Goal: Task Accomplishment & Management: Use online tool/utility

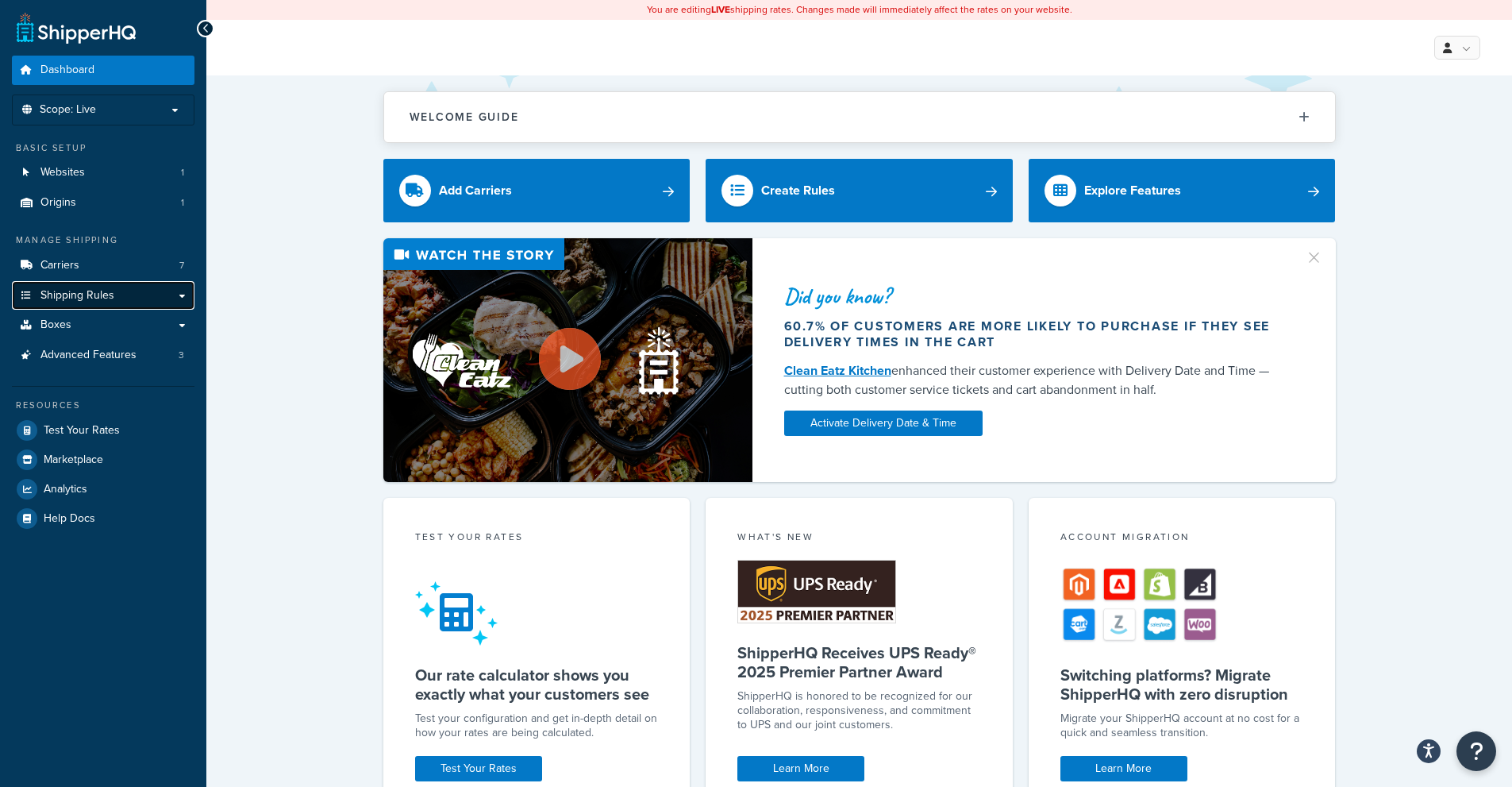
click at [114, 298] on link "Shipping Rules" at bounding box center [103, 296] width 182 height 29
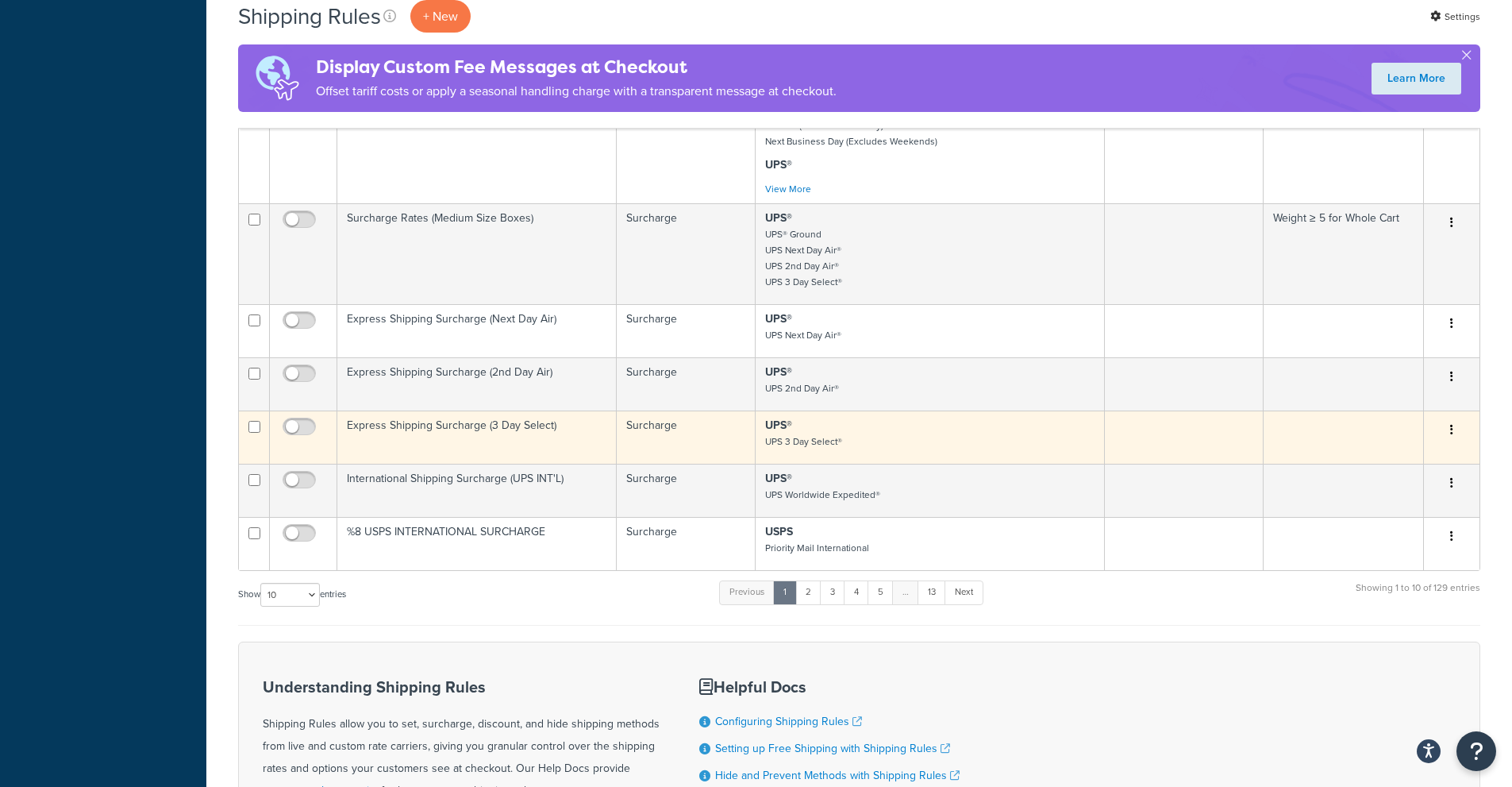
scroll to position [873, 0]
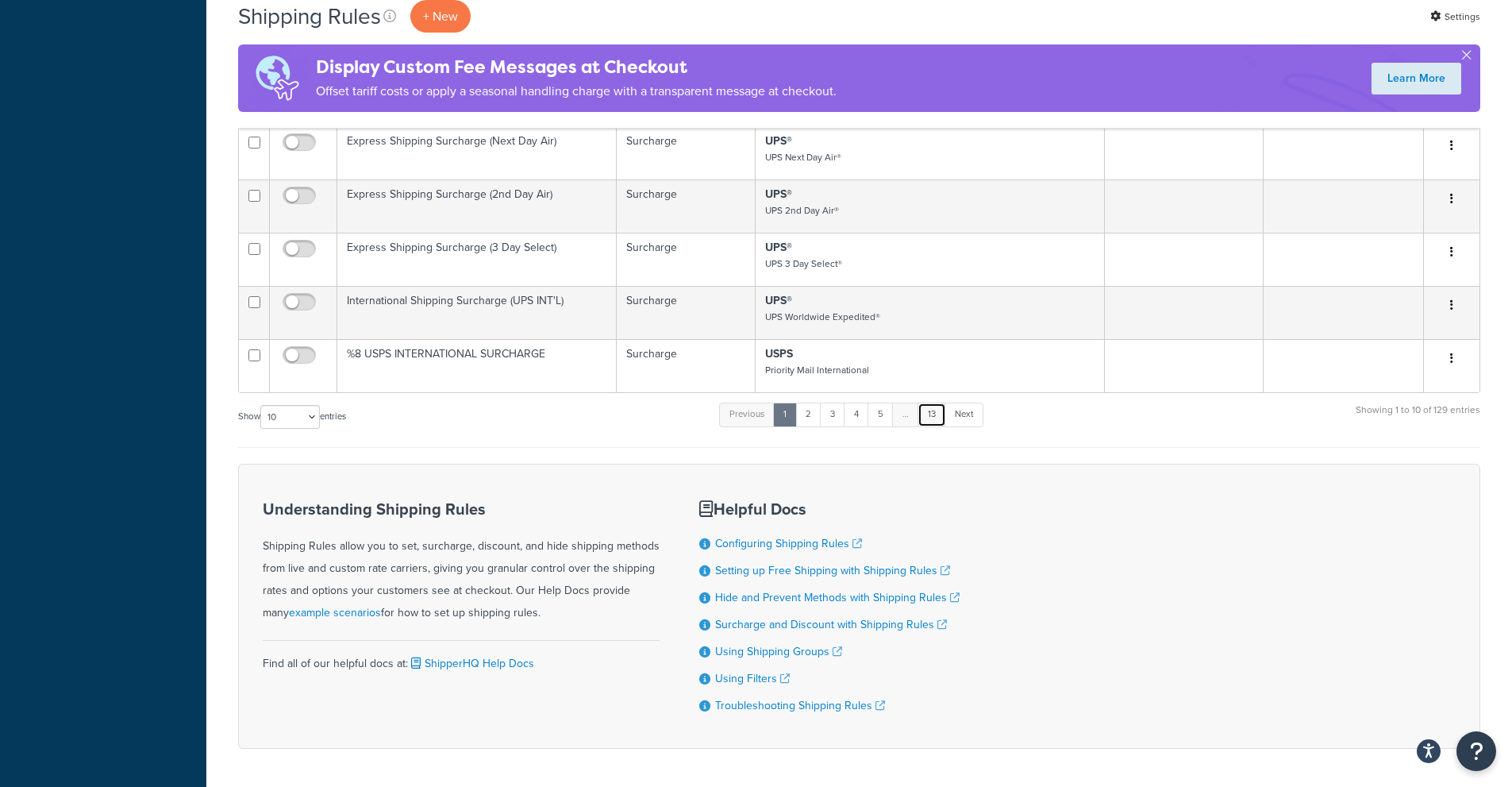
click at [938, 419] on link "13" at bounding box center [931, 414] width 29 height 24
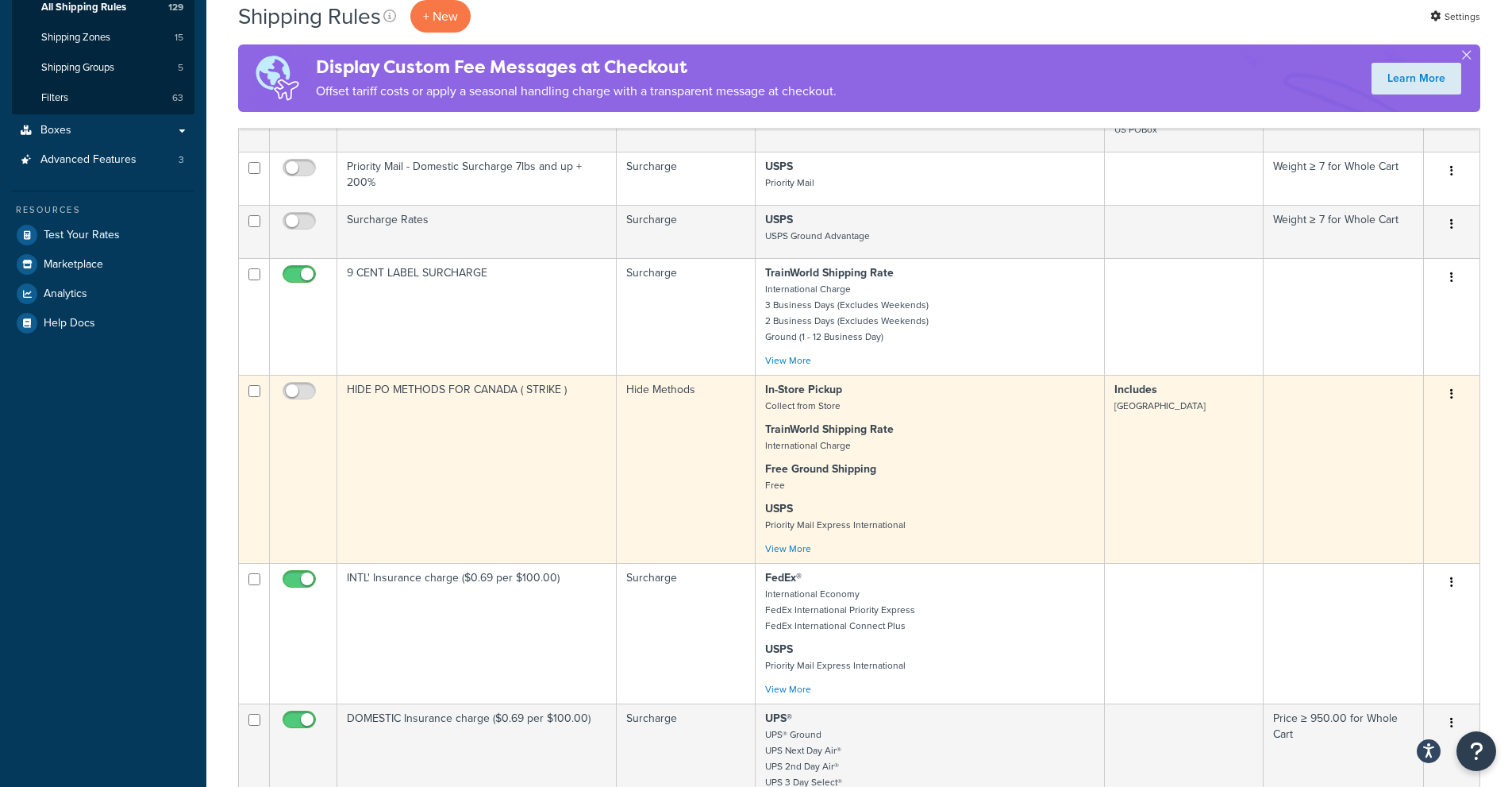
scroll to position [105, 0]
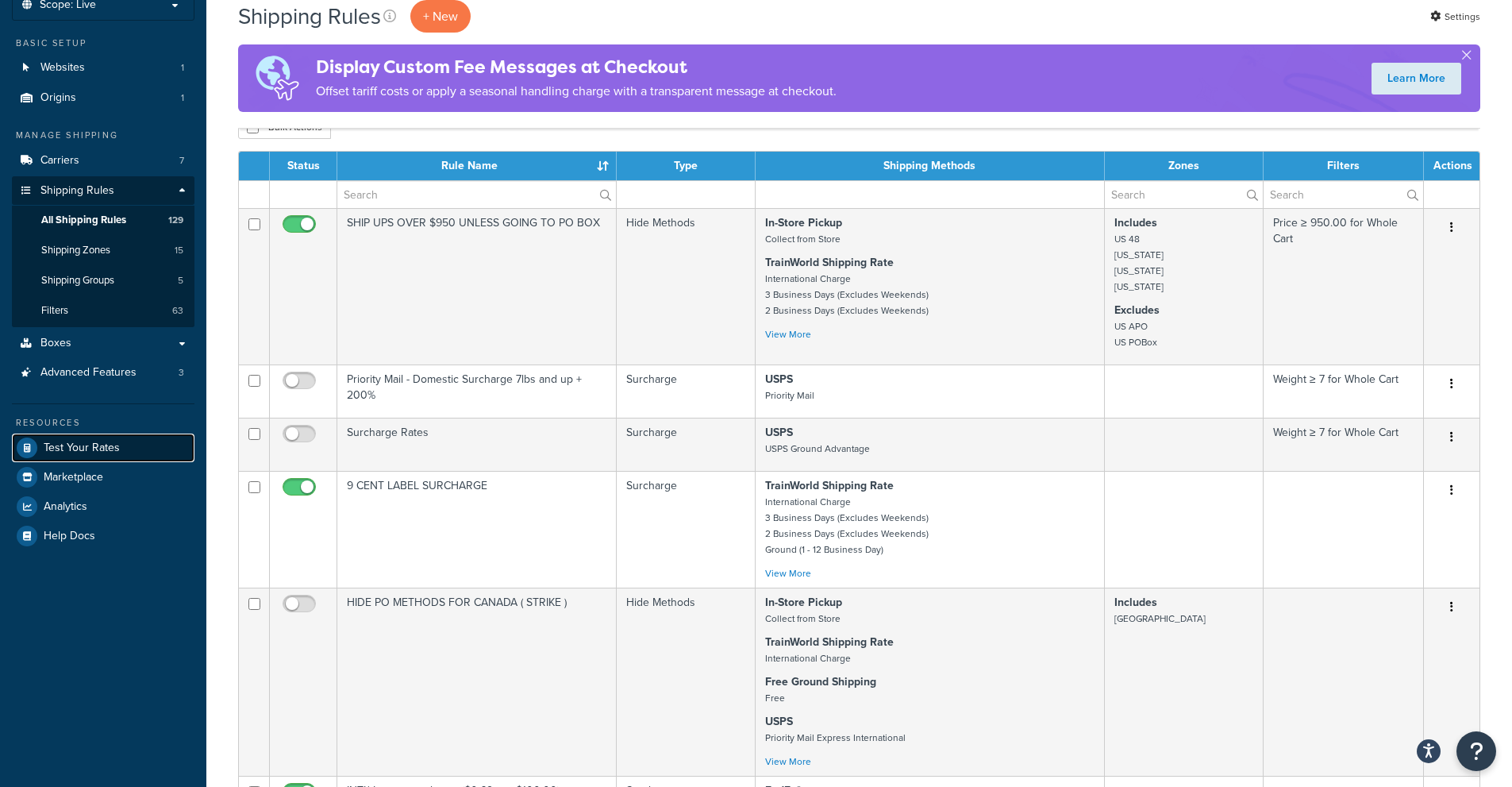
click at [99, 444] on span "Test Your Rates" at bounding box center [81, 448] width 76 height 14
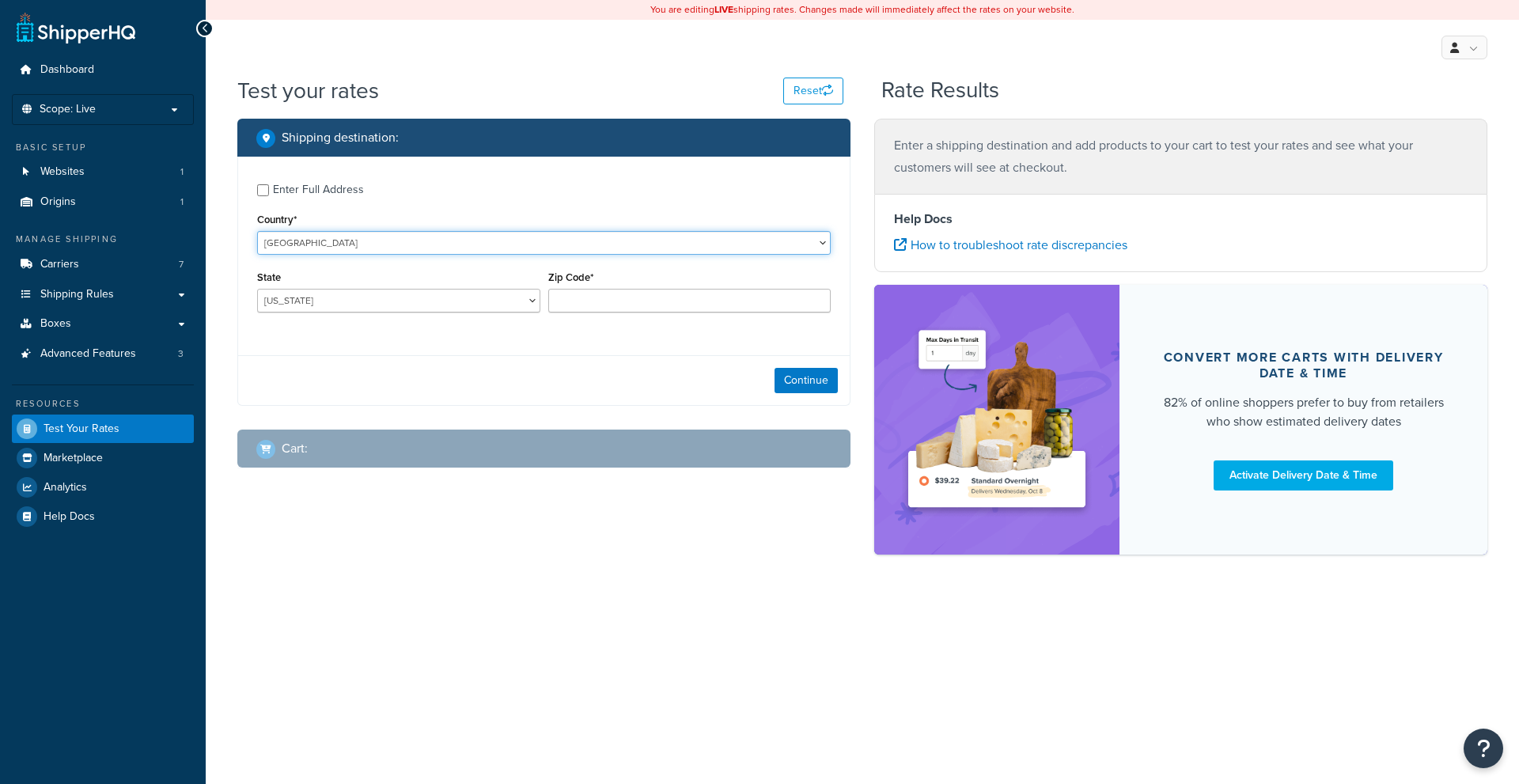
click at [337, 251] on select "[GEOGRAPHIC_DATA] [GEOGRAPHIC_DATA] [GEOGRAPHIC_DATA] [GEOGRAPHIC_DATA] [GEOGRA…" at bounding box center [544, 243] width 574 height 24
click at [440, 295] on select "Alabama Alaska American Samoa Arizona Arkansas Armed Forces Americas Armed Forc…" at bounding box center [398, 301] width 283 height 24
select select "PA"
click at [257, 289] on select "Alabama Alaska American Samoa Arizona Arkansas Armed Forces Americas Armed Forc…" at bounding box center [398, 301] width 283 height 24
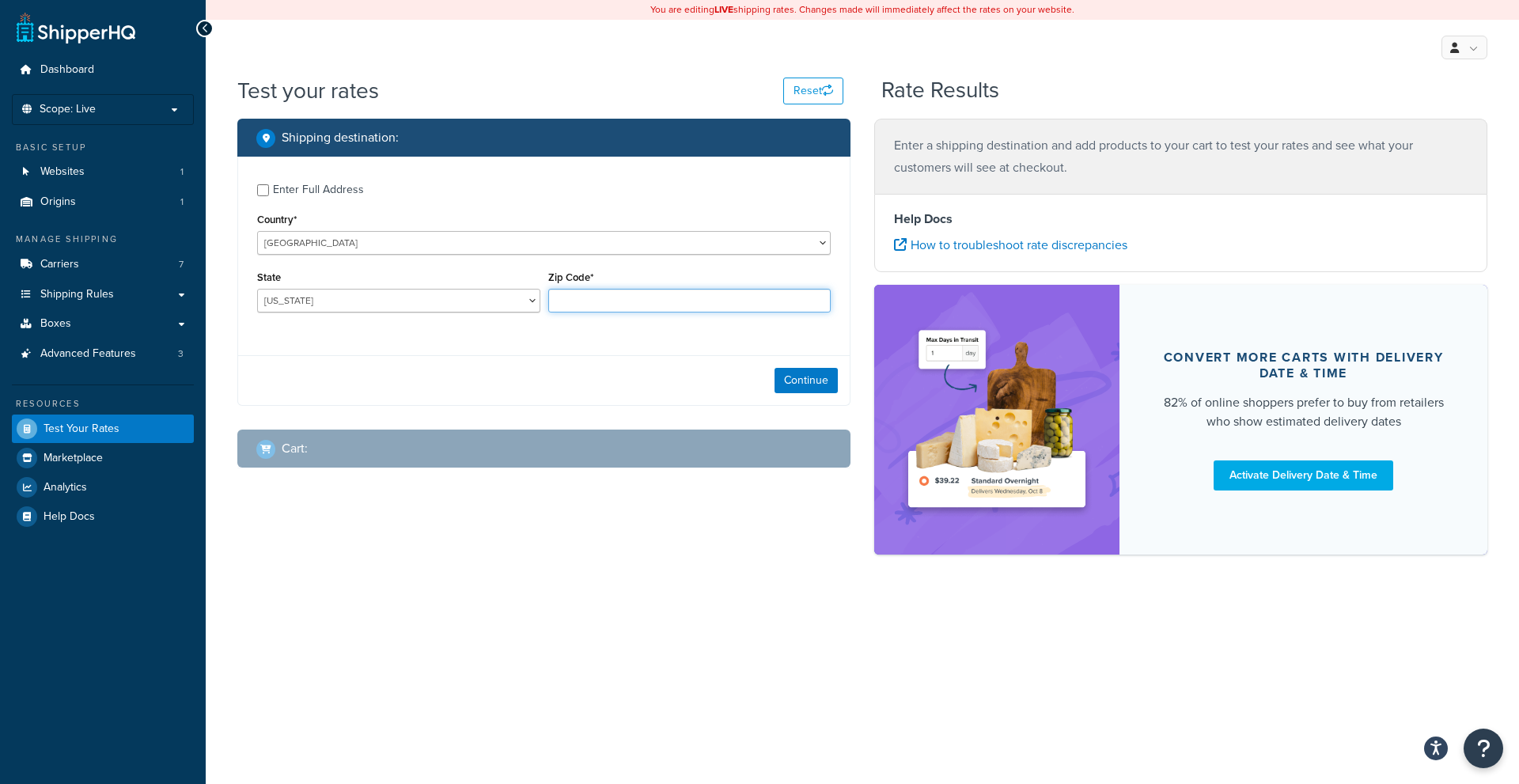
drag, startPoint x: 810, startPoint y: 295, endPoint x: 800, endPoint y: 313, distance: 20.6
click at [809, 296] on input "Zip Code*" at bounding box center [689, 301] width 283 height 24
type input "15102"
click at [815, 376] on button "Continue" at bounding box center [806, 380] width 63 height 25
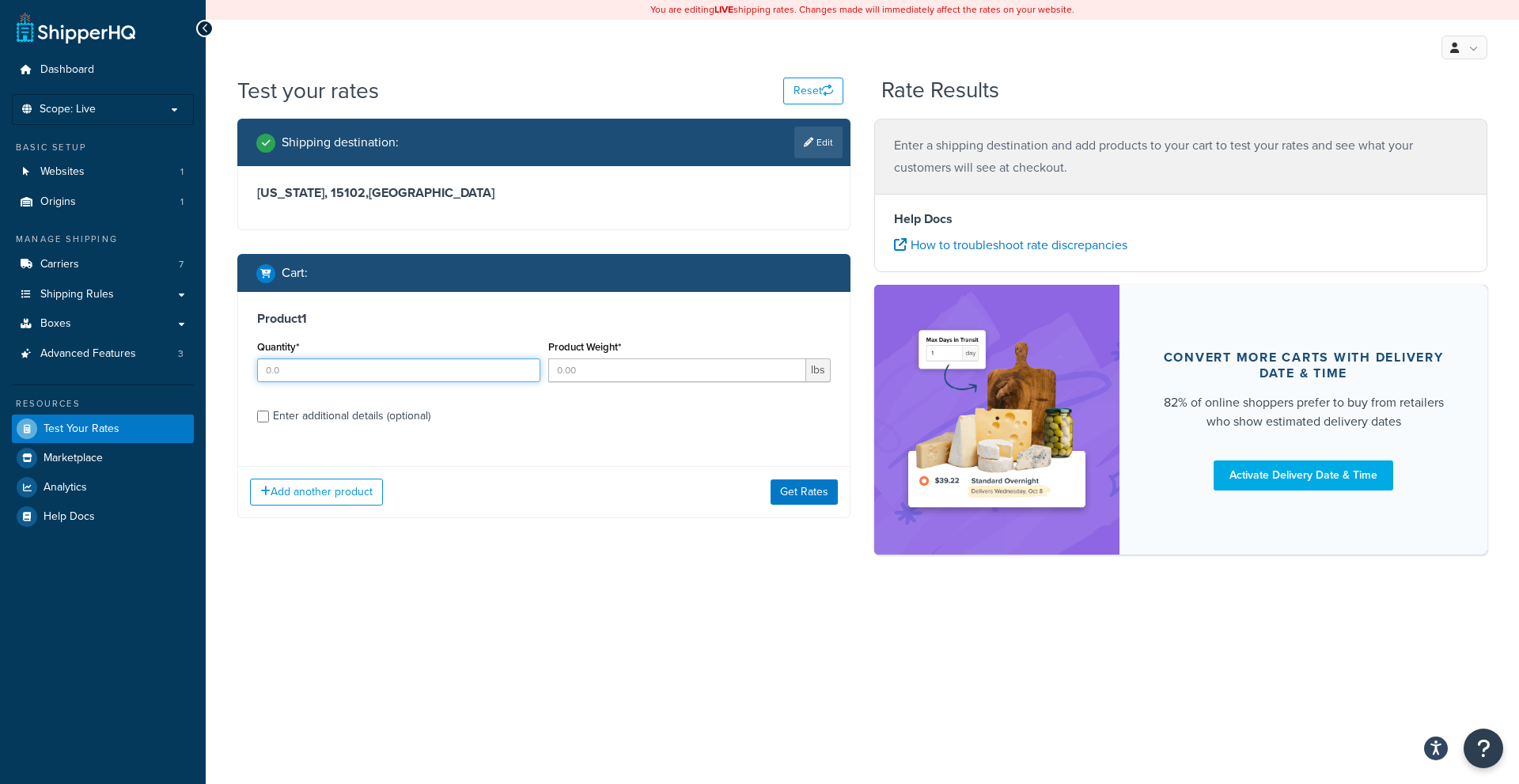
click at [333, 371] on input "Quantity*" at bounding box center [398, 370] width 283 height 24
type input "2"
click at [614, 358] on input "Product Weight*" at bounding box center [677, 370] width 258 height 24
type input "1.25"
click at [323, 420] on div "Enter additional details (optional)" at bounding box center [352, 416] width 158 height 22
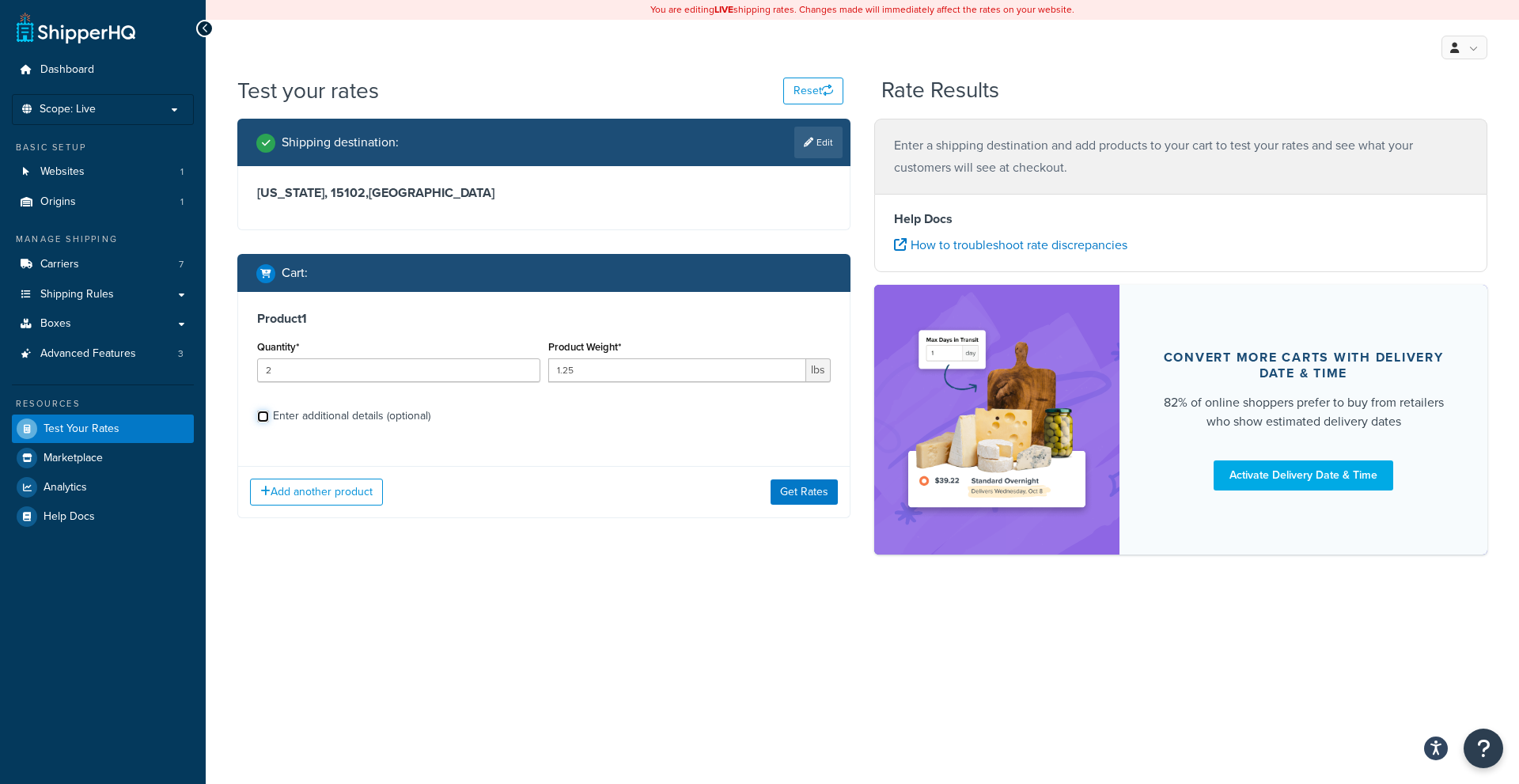
click at [269, 420] on input "Enter additional details (optional)" at bounding box center [263, 416] width 12 height 12
checkbox input "true"
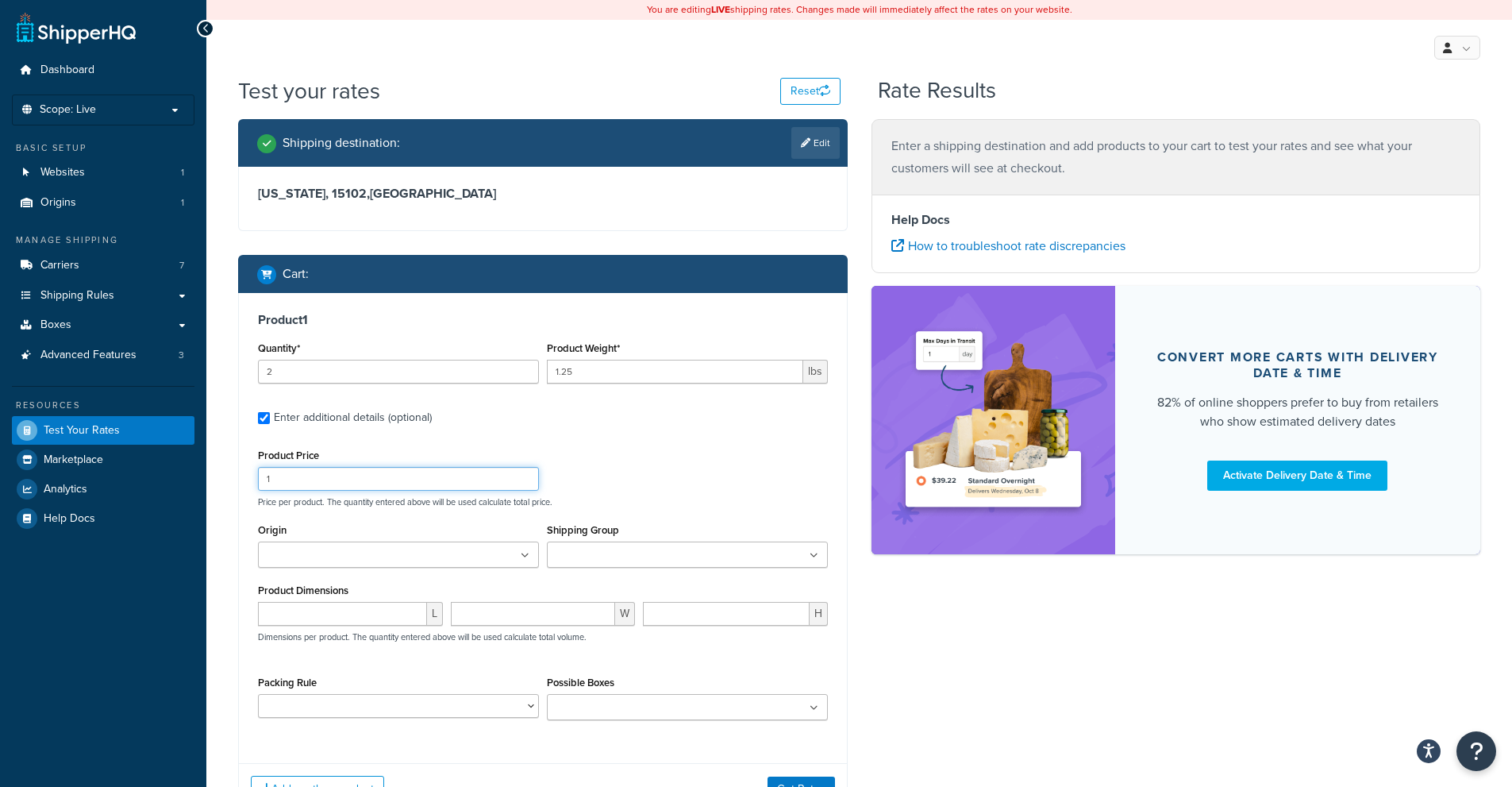
click at [308, 482] on input "1" at bounding box center [398, 479] width 281 height 24
type input "79.99"
click at [702, 483] on div "Product Price 79.99 Price per product. The quantity entered above will be used …" at bounding box center [543, 476] width 577 height 63
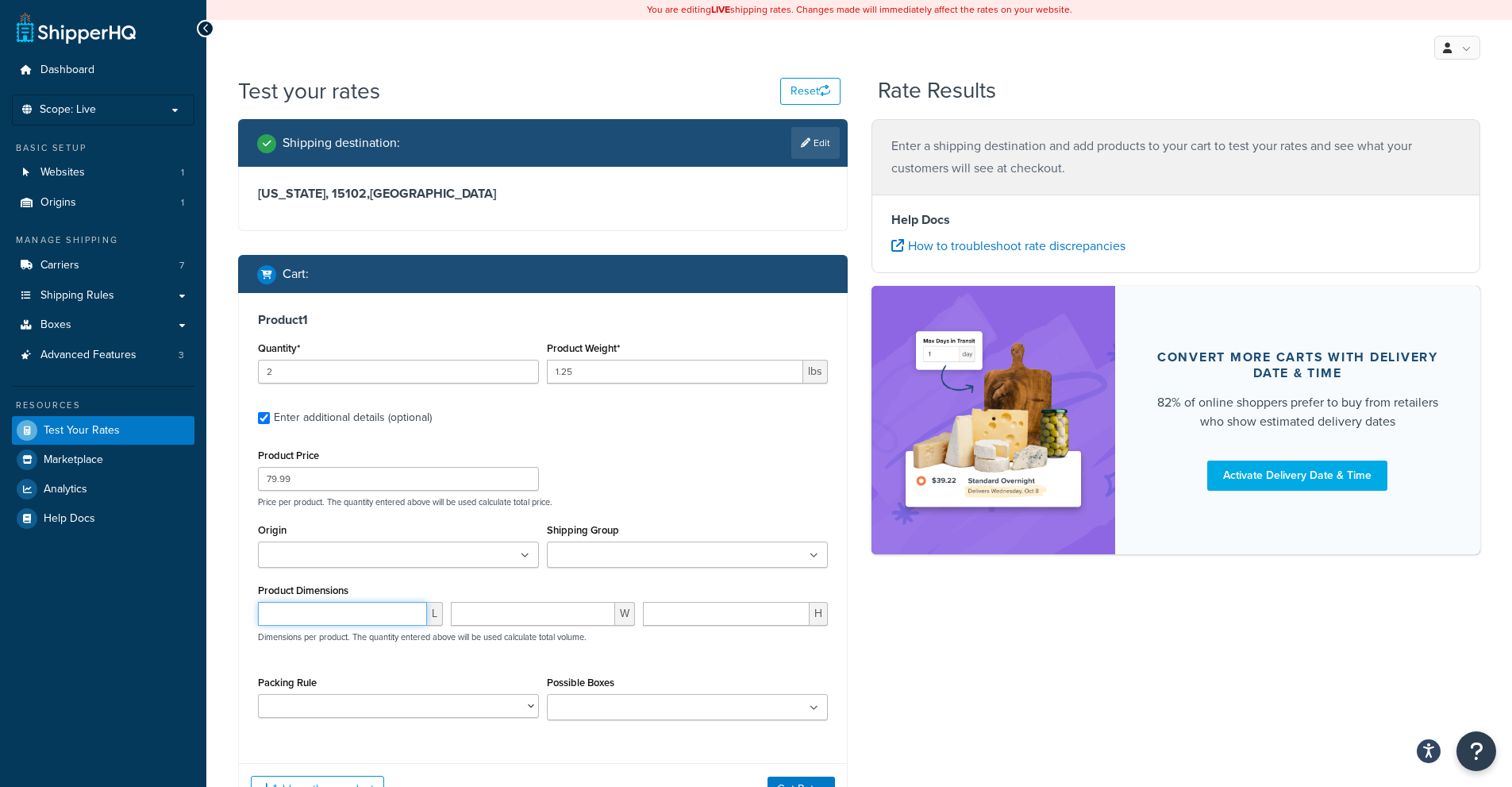
click at [322, 615] on input "number" at bounding box center [342, 614] width 169 height 24
type input "15"
type input "5"
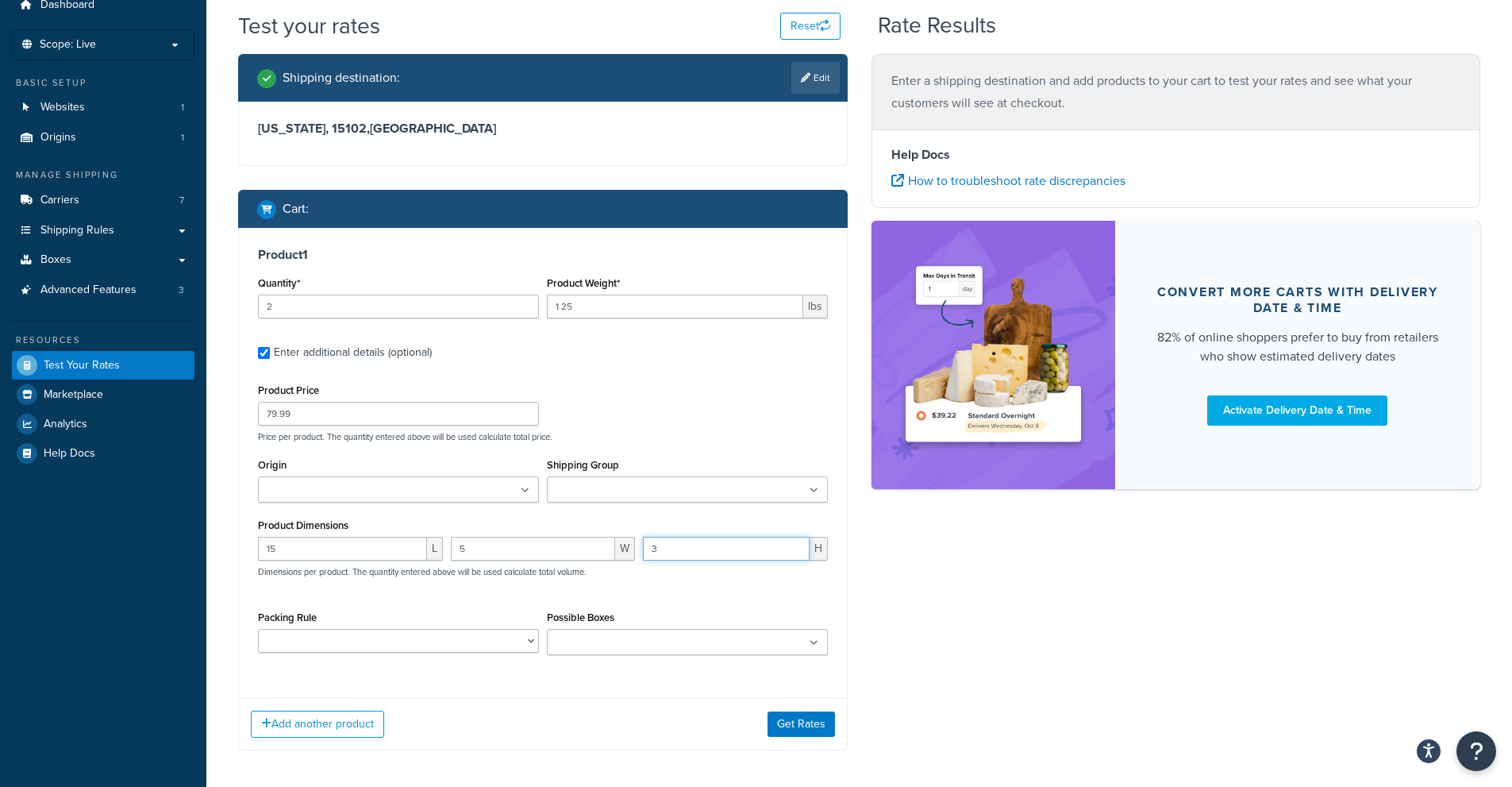
scroll to position [132, 0]
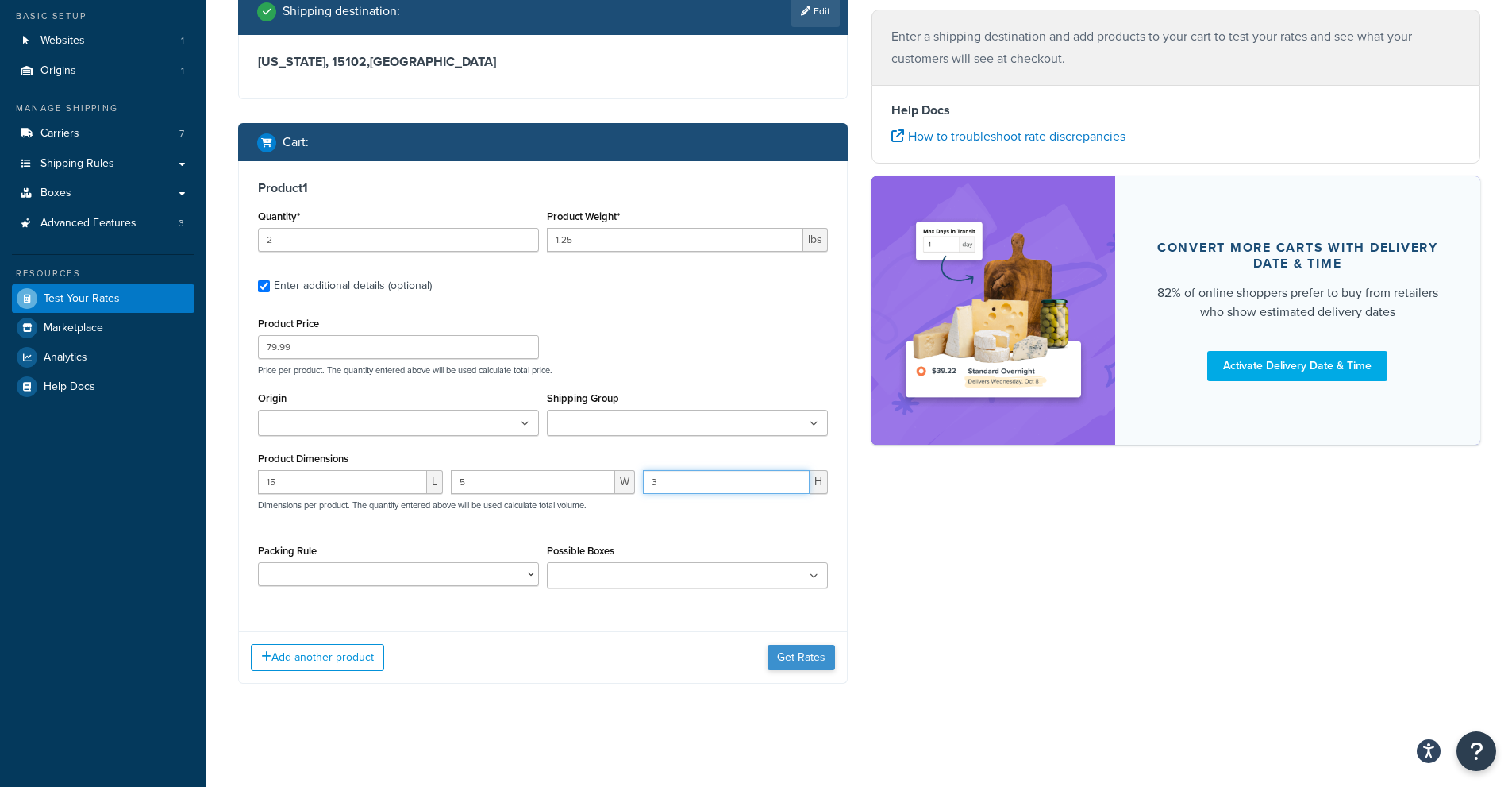
type input "3"
click at [821, 657] on button "Get Rates" at bounding box center [801, 656] width 67 height 25
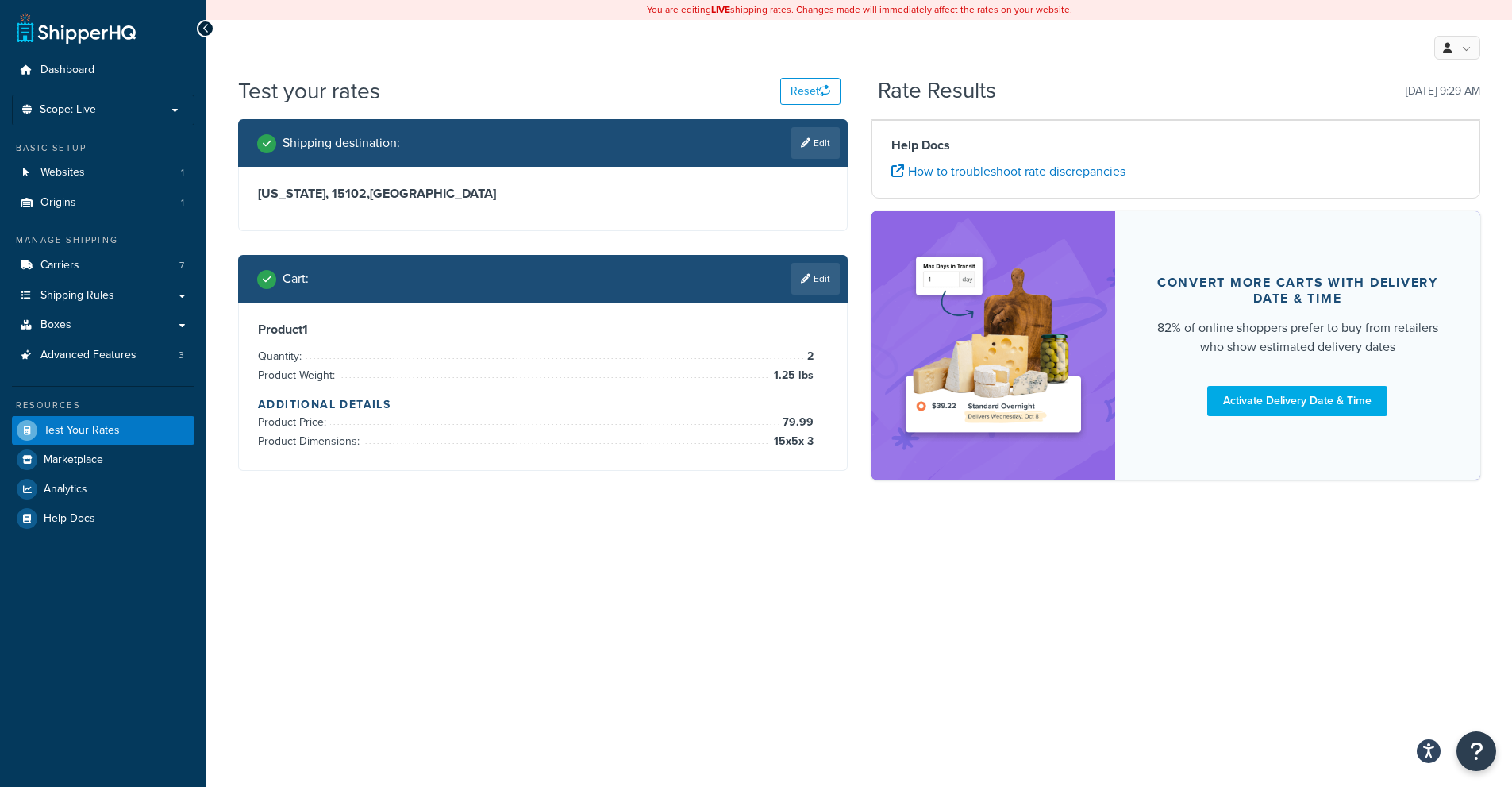
scroll to position [0, 0]
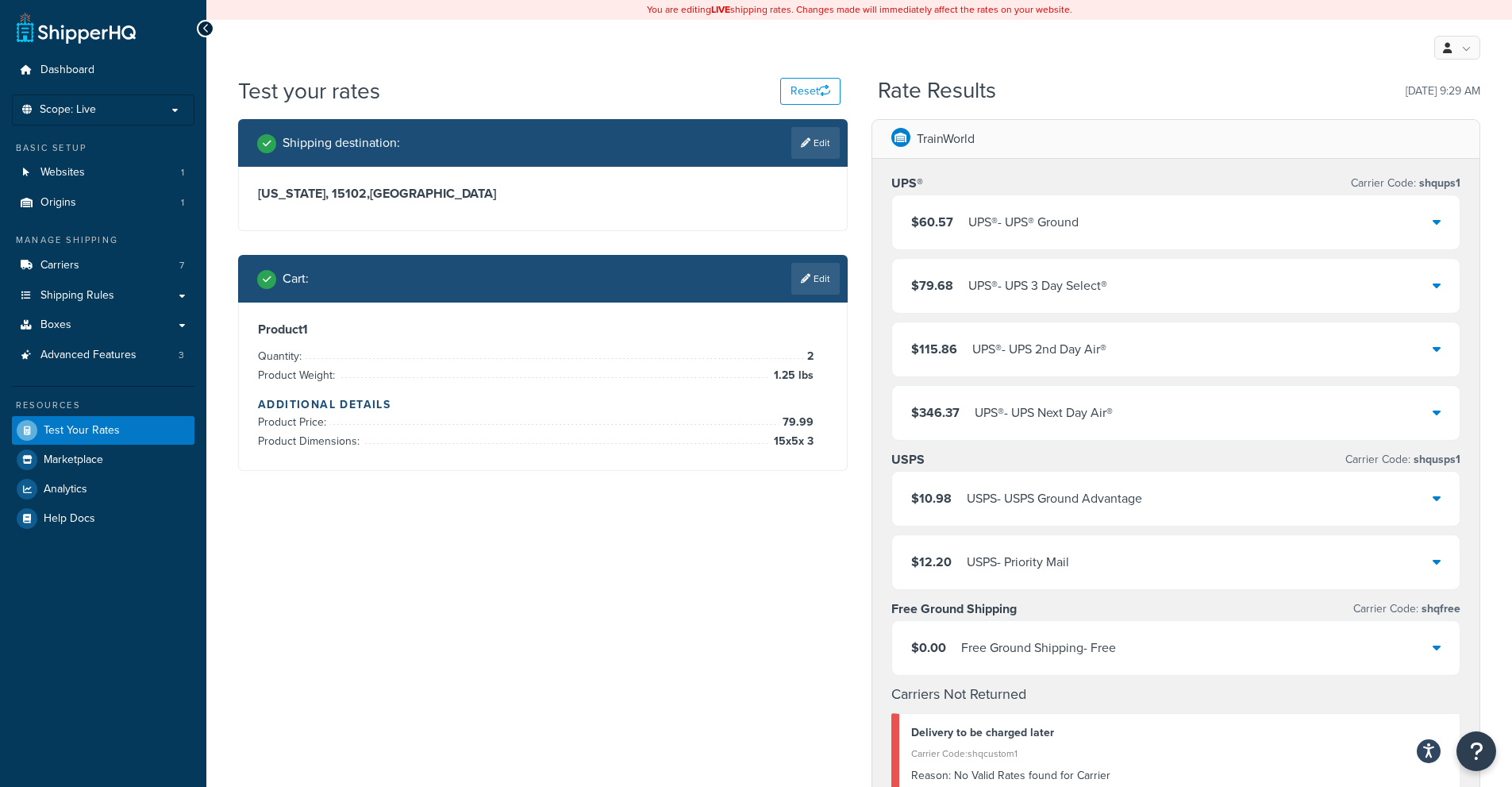
click at [1211, 245] on div "$60.57 UPS® - UPS® Ground" at bounding box center [1176, 222] width 568 height 54
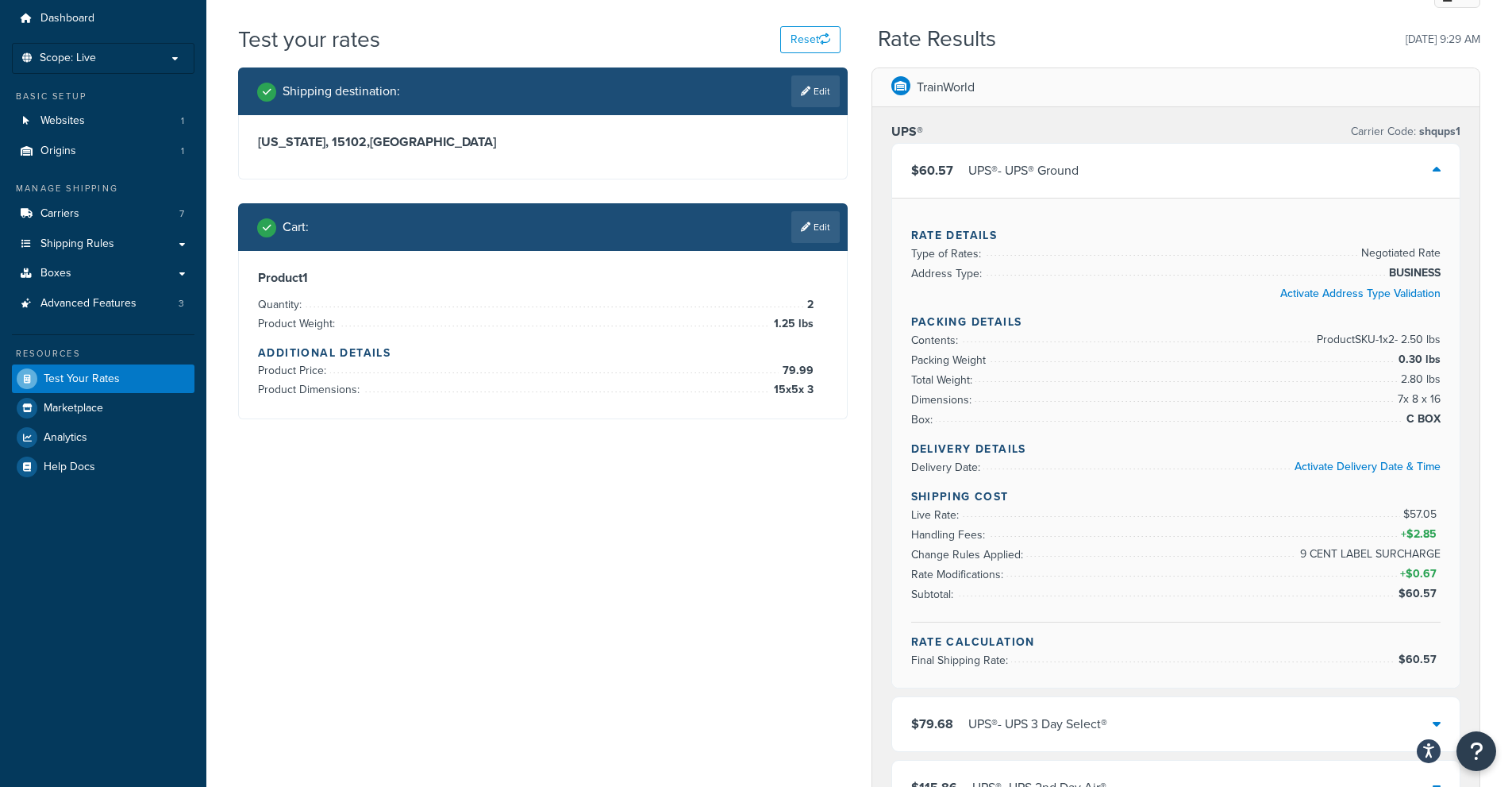
scroll to position [80, 0]
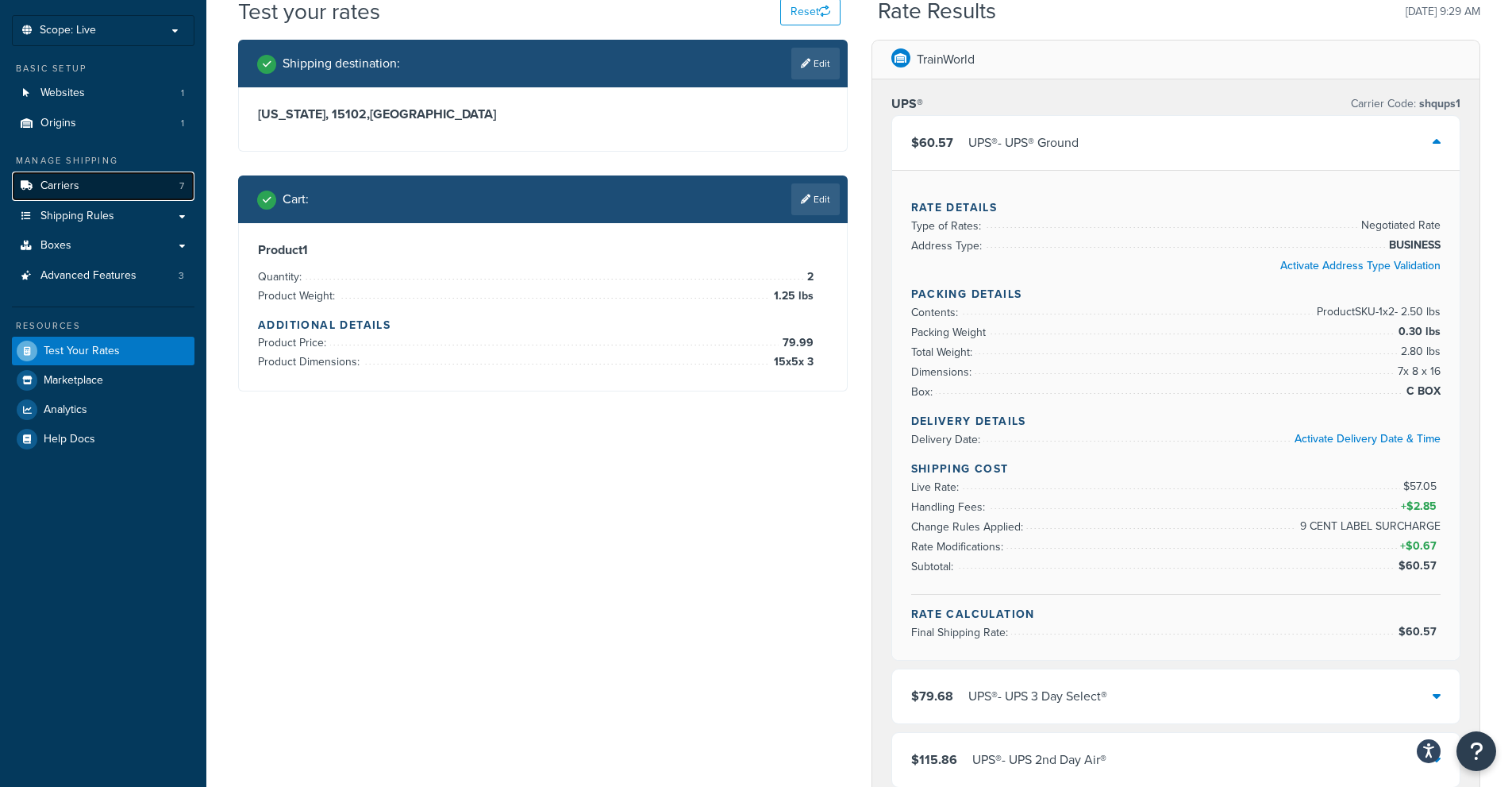
click at [51, 182] on span "Carriers" at bounding box center [60, 186] width 39 height 14
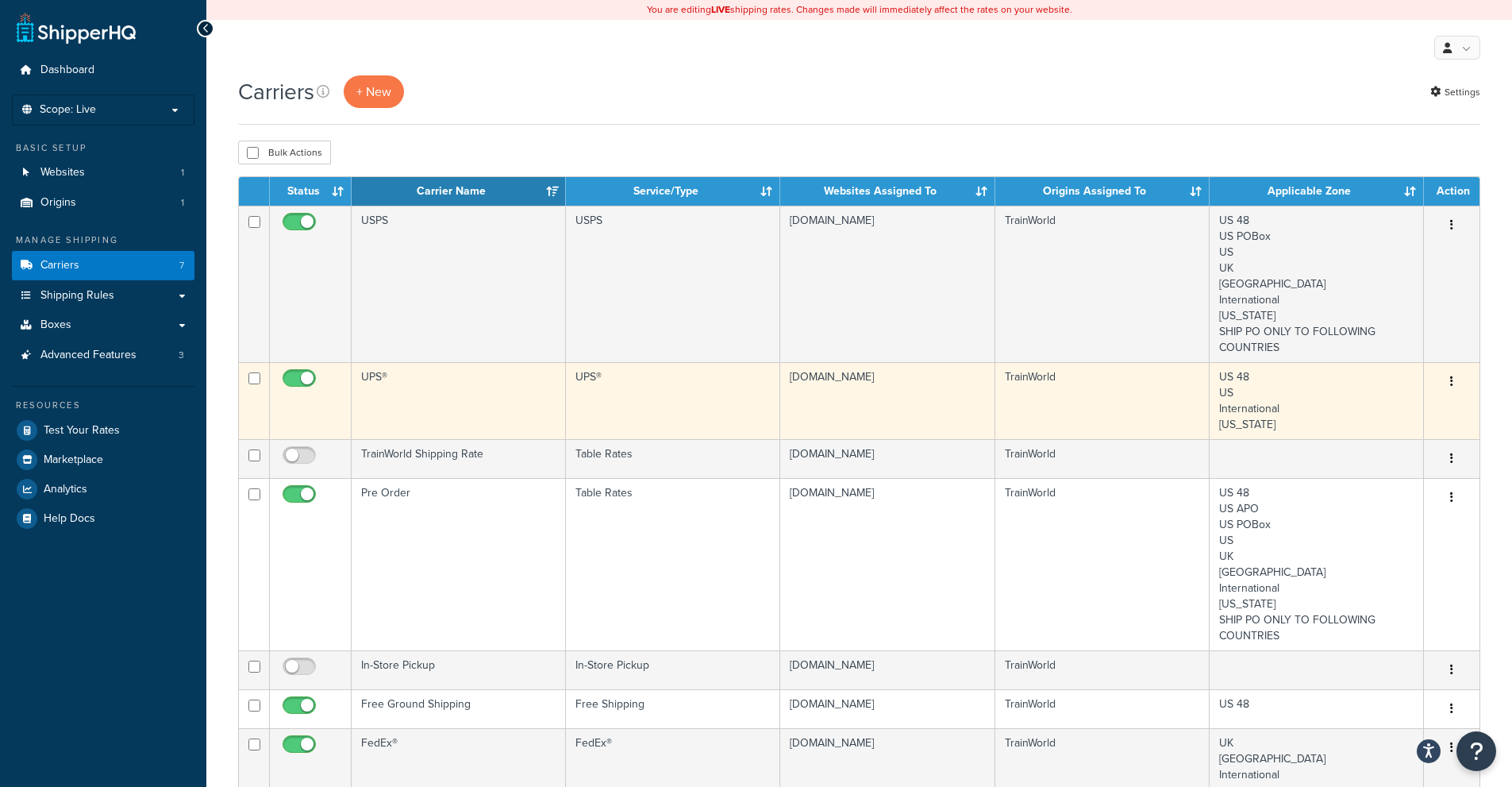
click at [1451, 383] on icon "button" at bounding box center [1451, 381] width 3 height 11
click at [1405, 417] on link "Edit" at bounding box center [1387, 414] width 125 height 33
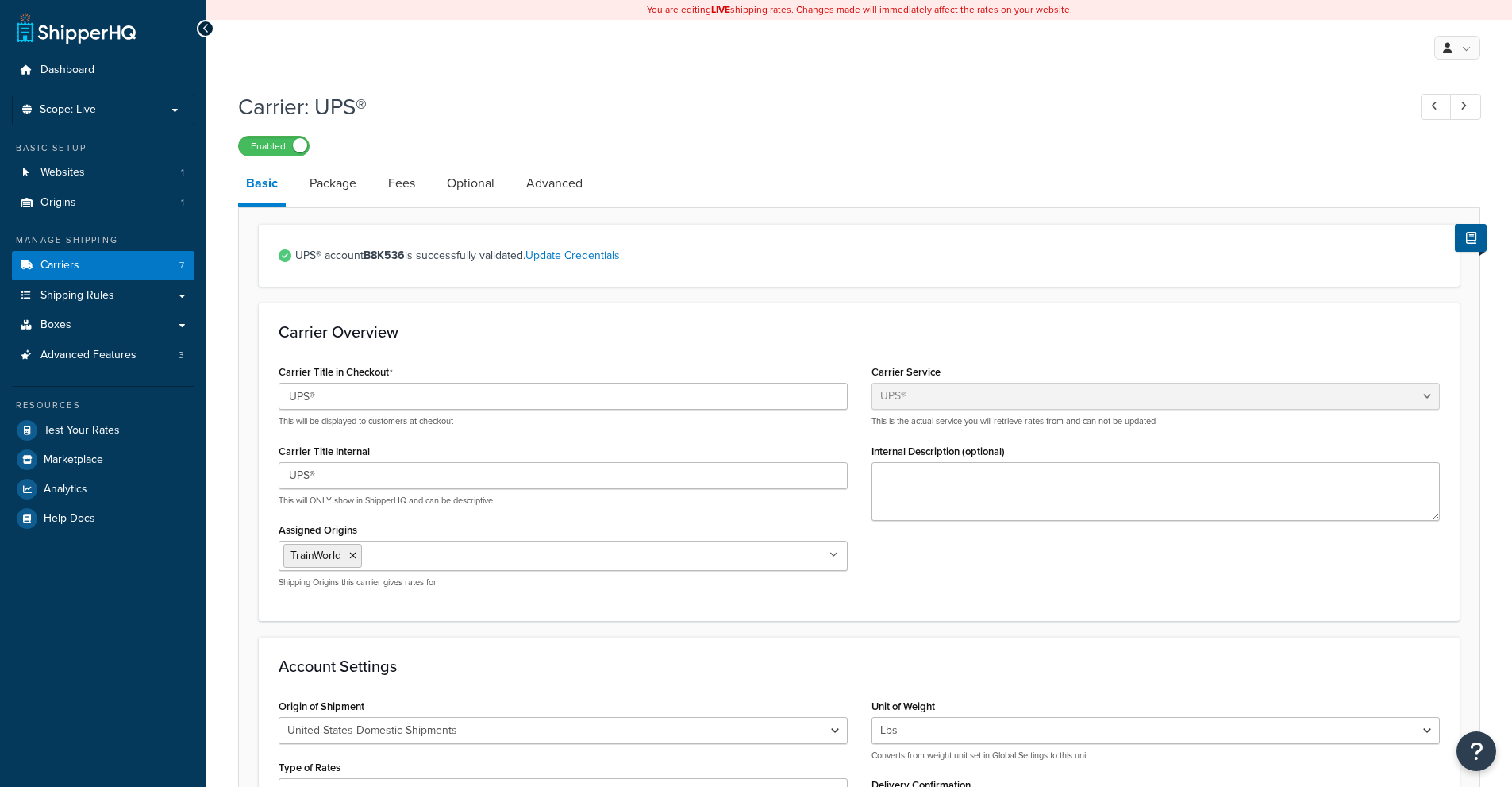
select select "ups"
drag, startPoint x: 373, startPoint y: 190, endPoint x: 393, endPoint y: 190, distance: 20.0
click at [373, 191] on li "Package" at bounding box center [341, 183] width 79 height 38
click at [411, 187] on link "Fees" at bounding box center [402, 183] width 43 height 38
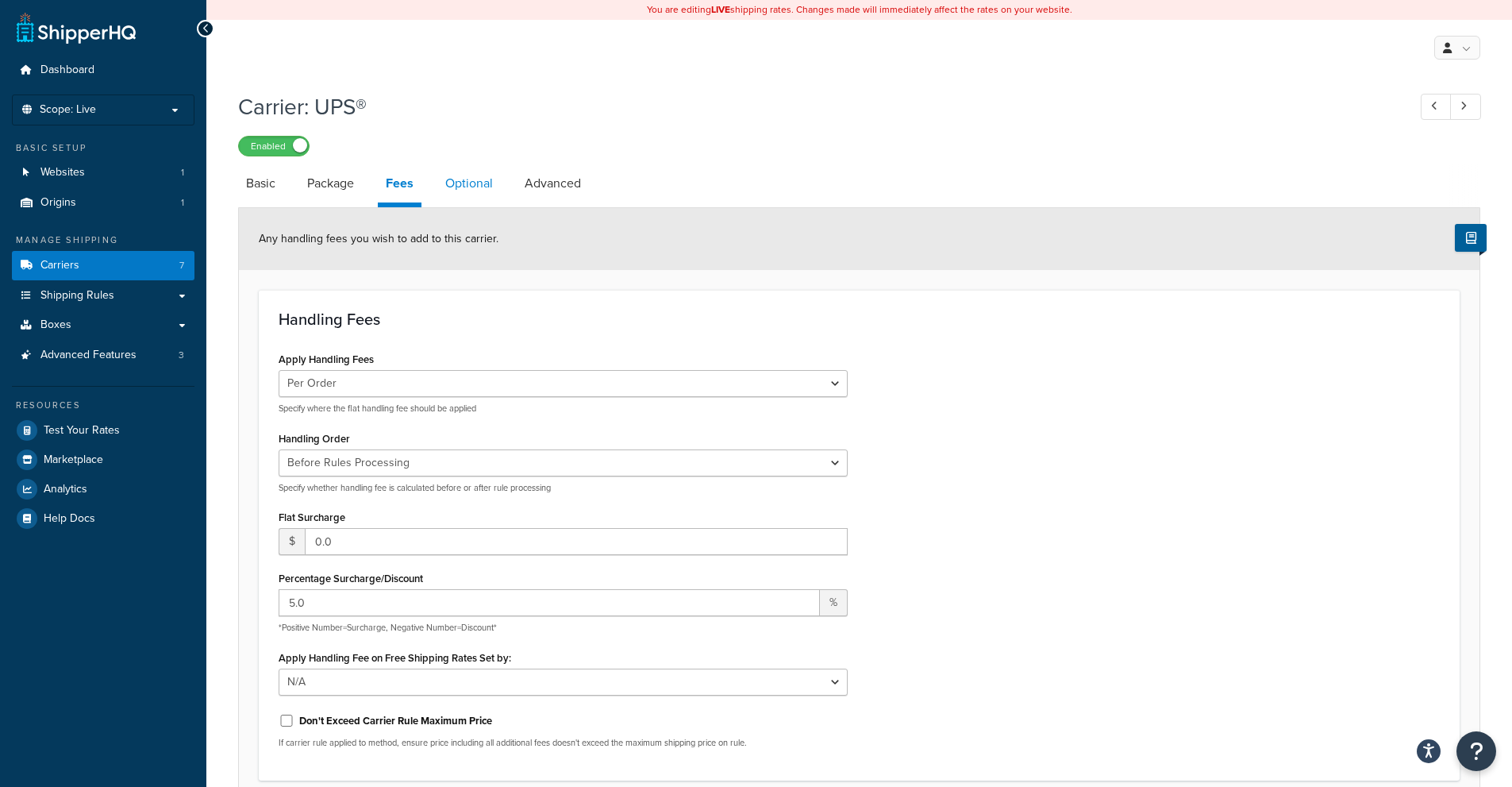
click at [486, 183] on link "Optional" at bounding box center [469, 183] width 63 height 38
select select "101139"
select select "business"
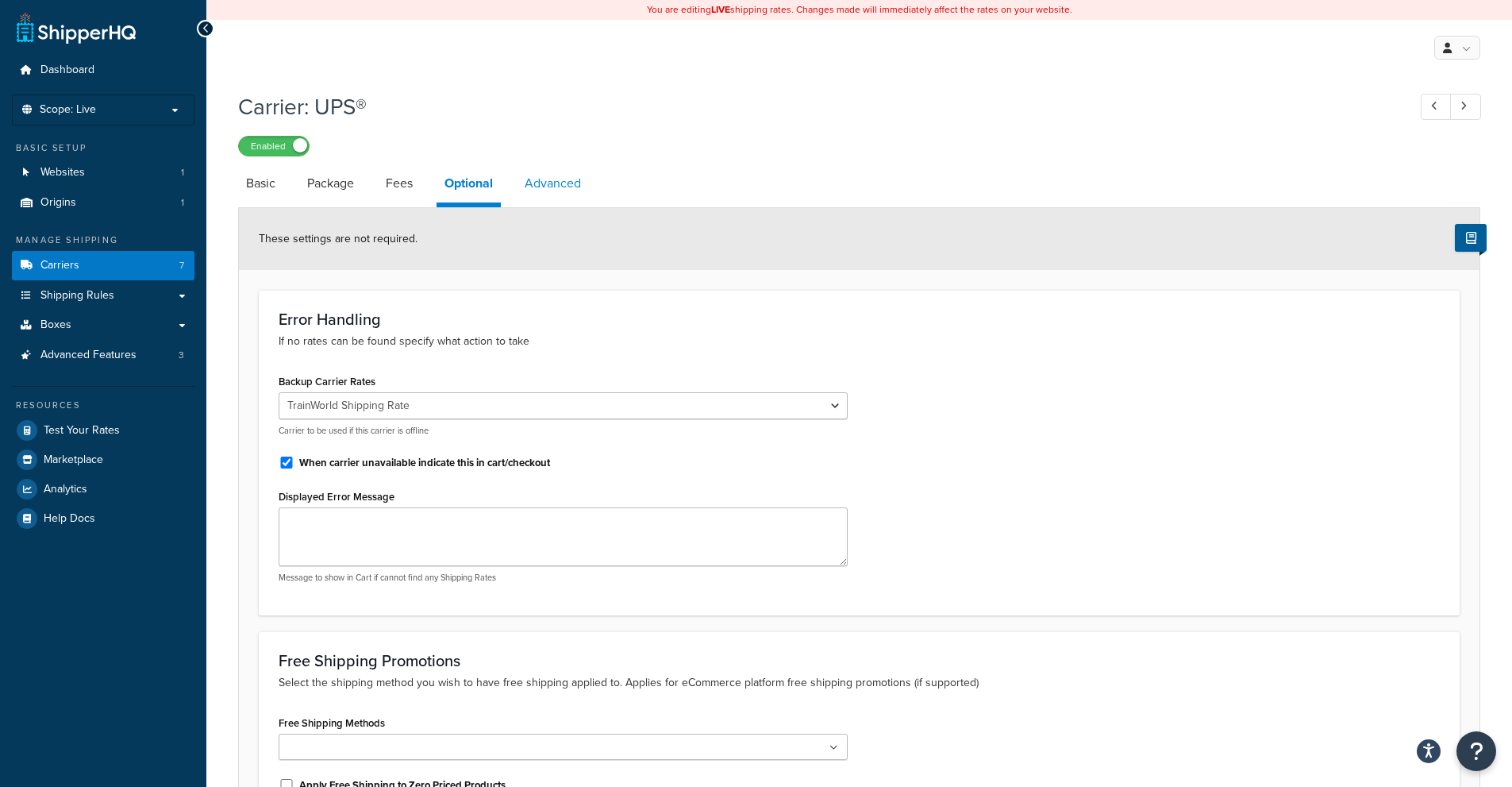
click at [558, 186] on link "Advanced" at bounding box center [553, 183] width 73 height 38
select select "false"
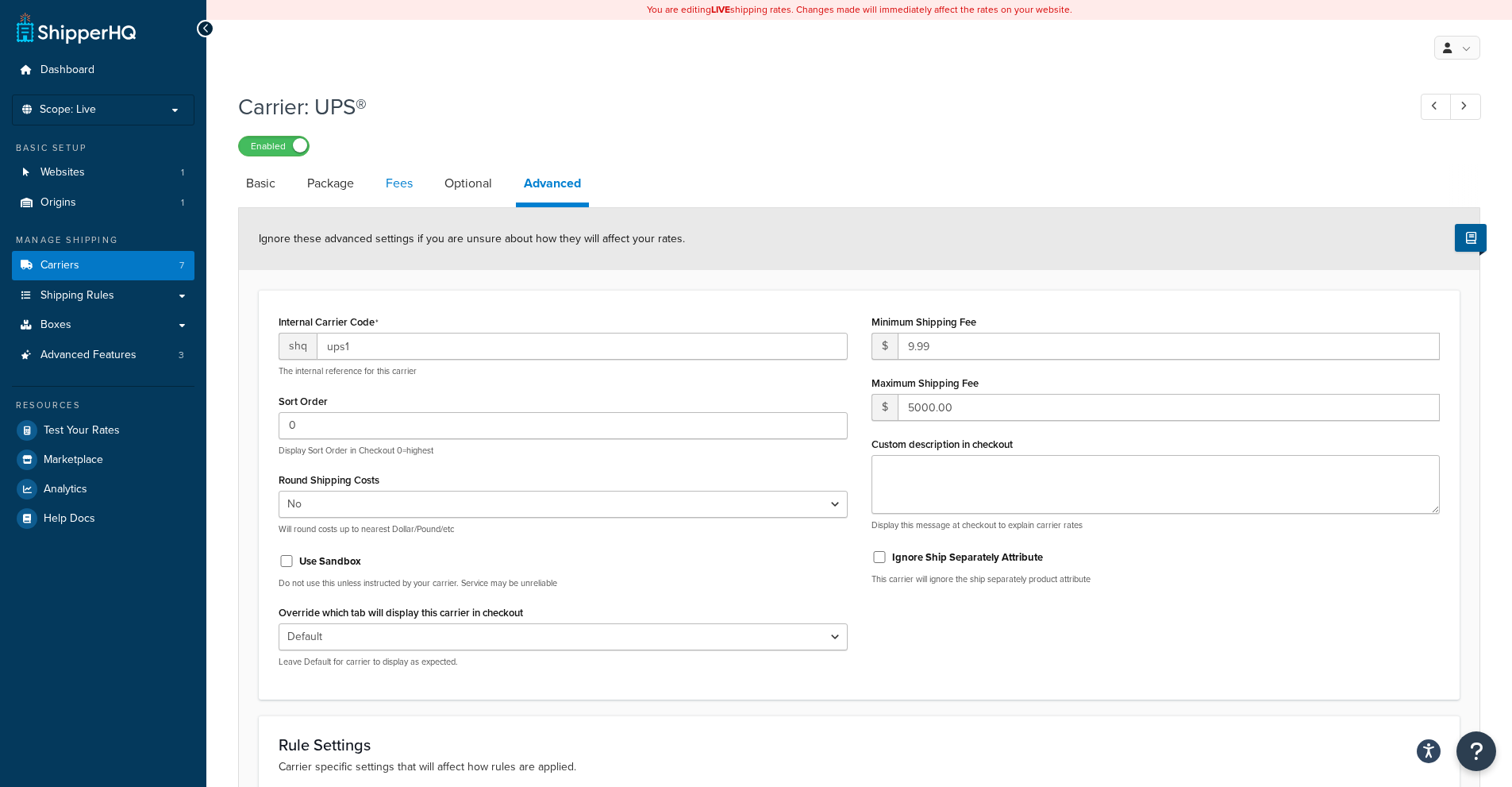
click at [399, 188] on link "Fees" at bounding box center [399, 183] width 43 height 38
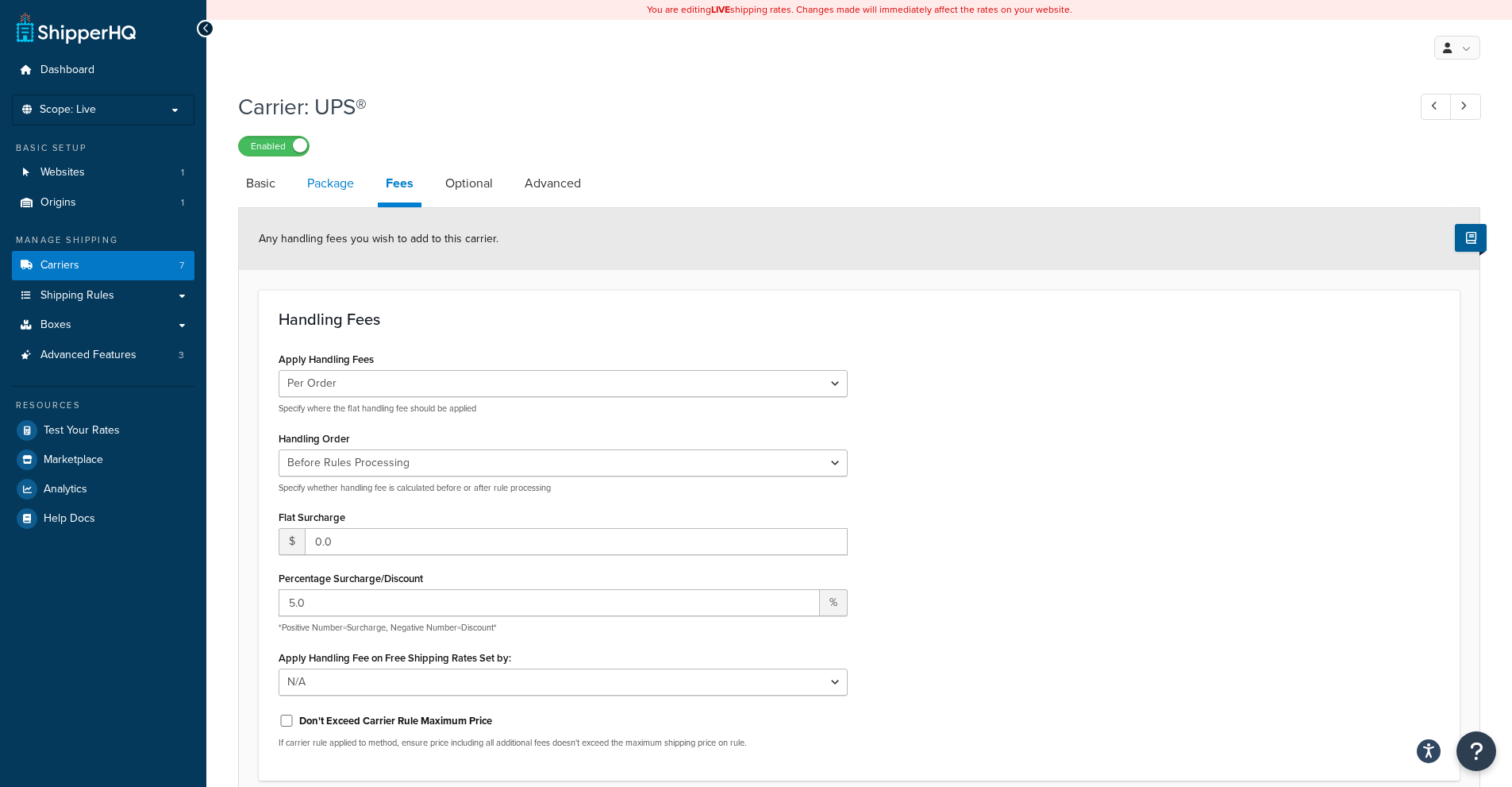
click at [315, 188] on link "Package" at bounding box center [330, 183] width 63 height 38
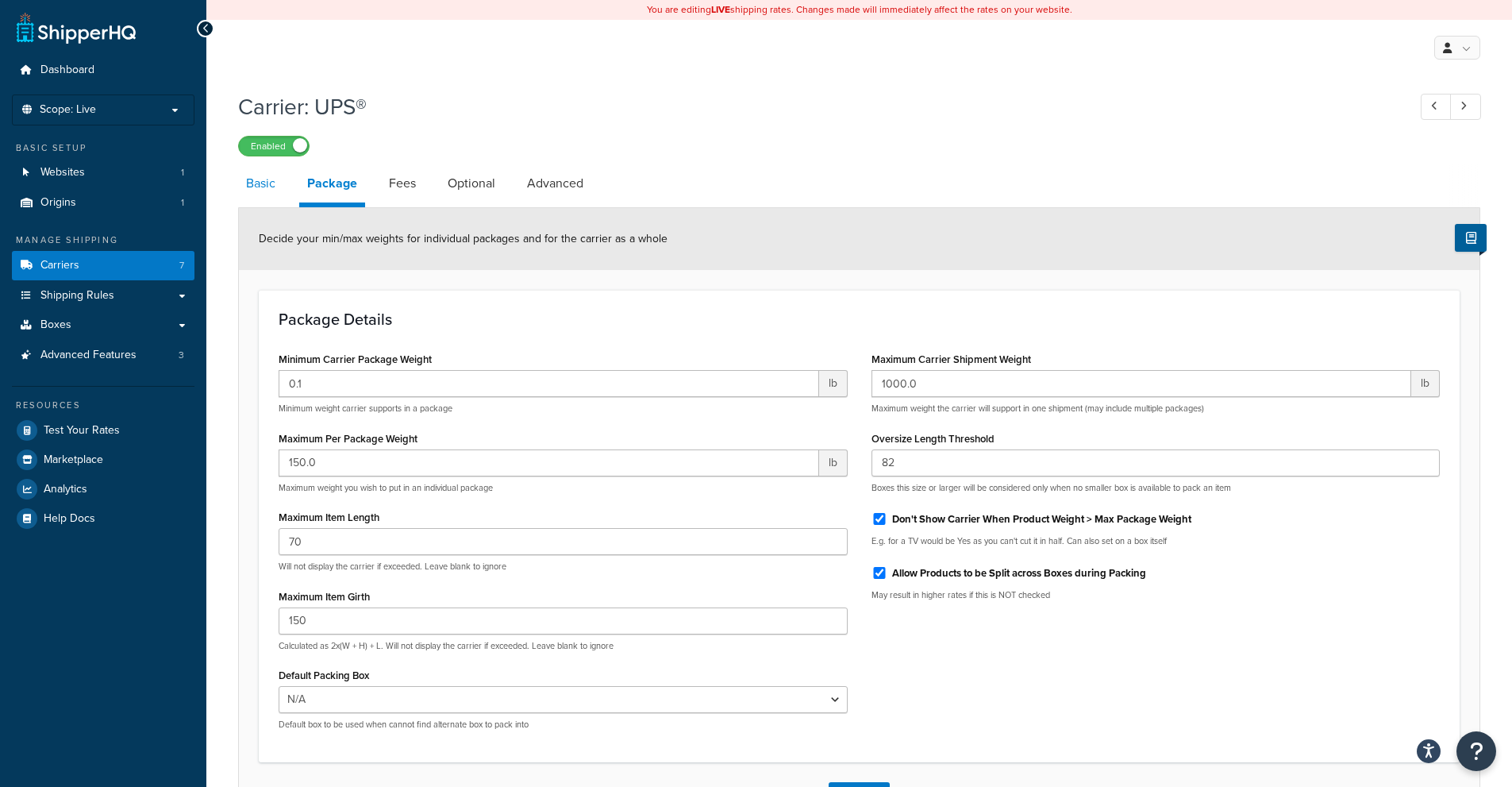
click at [259, 189] on link "Basic" at bounding box center [260, 183] width 45 height 38
select select "ups"
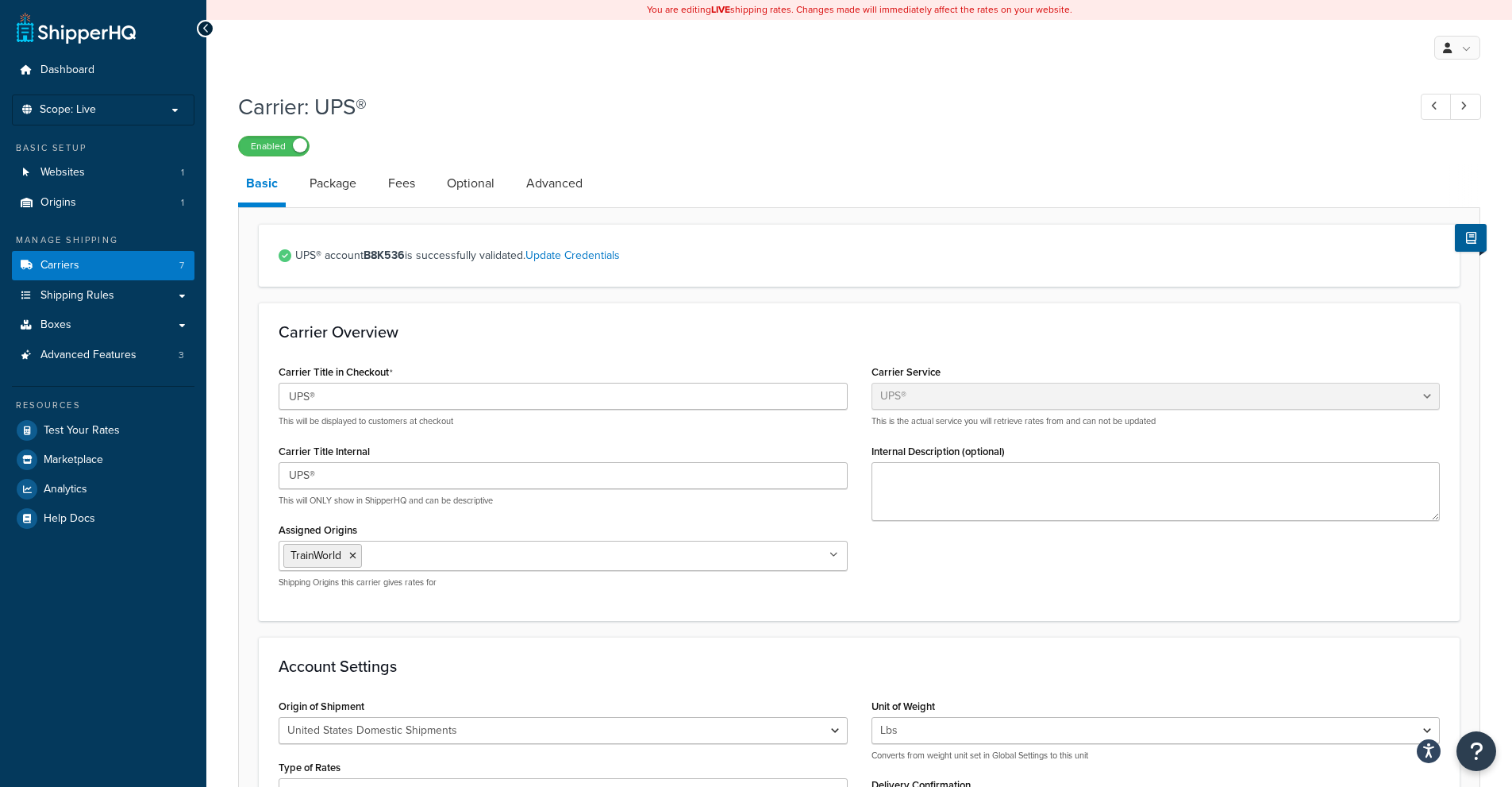
click at [1214, 275] on div "UPS® account B8K536 is successfully validated. Update Credentials" at bounding box center [858, 255] width 1201 height 63
click at [373, 261] on strong "B8K536" at bounding box center [384, 255] width 41 height 16
click at [293, 253] on div "UPS® account B8K536 is successfully validated. Update Credentials" at bounding box center [858, 255] width 1201 height 63
select select "ups"
click at [301, 264] on span "UPS® account B8K536 is successfully validated. Update Credentials" at bounding box center [868, 256] width 1145 height 22
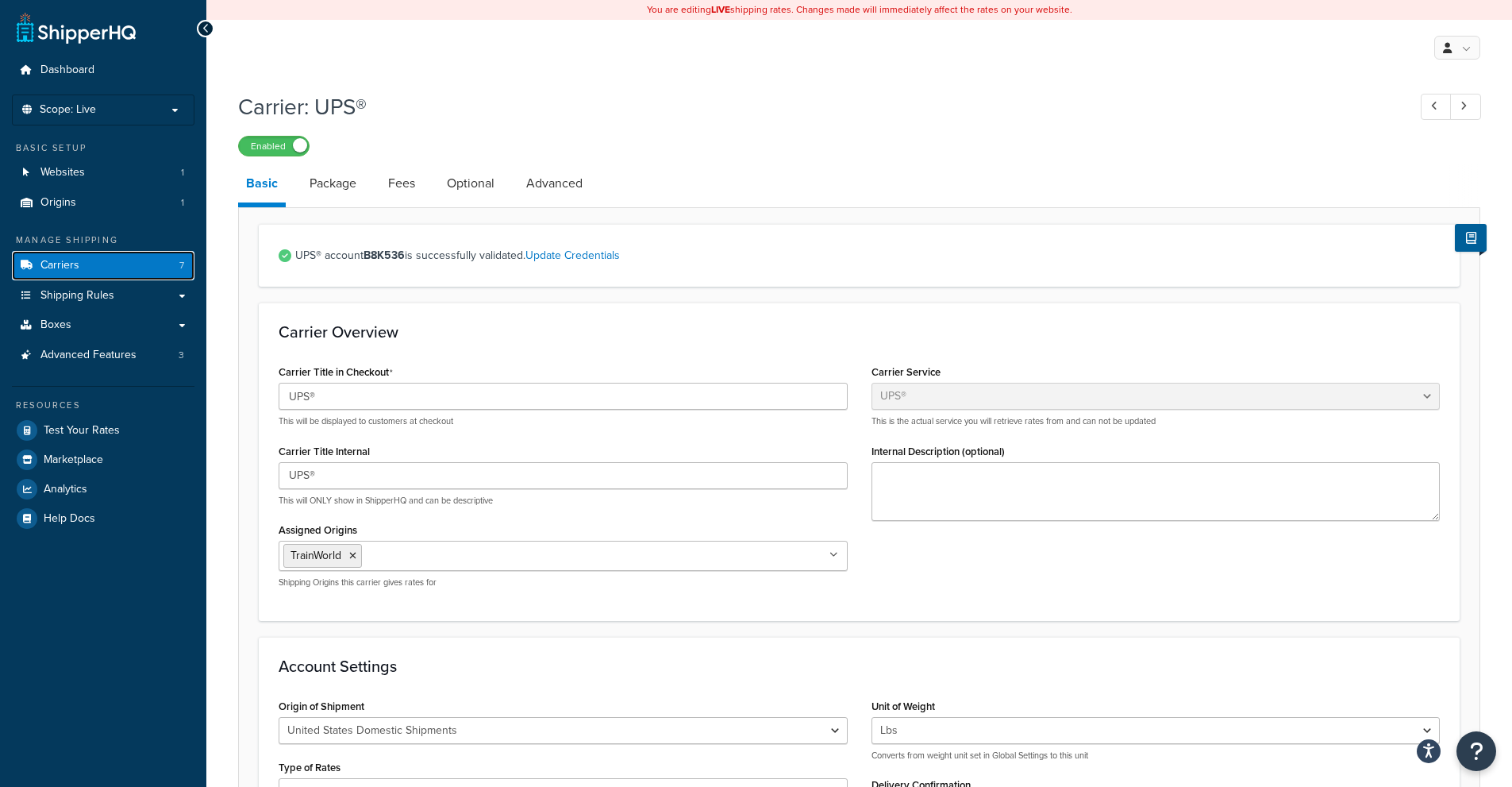
click at [73, 263] on span "Carriers" at bounding box center [60, 266] width 39 height 14
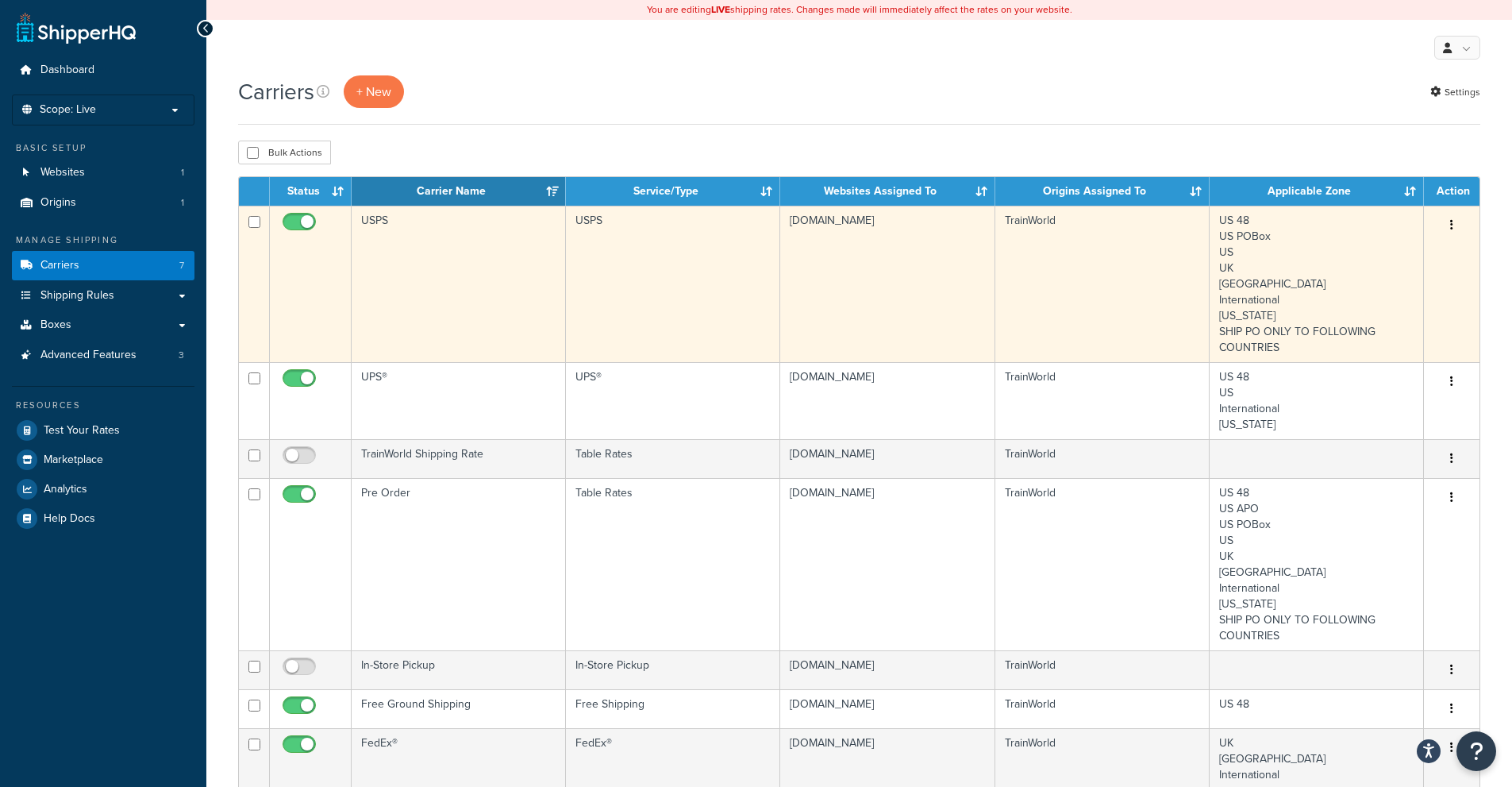
click at [1449, 227] on button "button" at bounding box center [1451, 225] width 22 height 25
click at [1391, 266] on link "Edit" at bounding box center [1387, 258] width 125 height 33
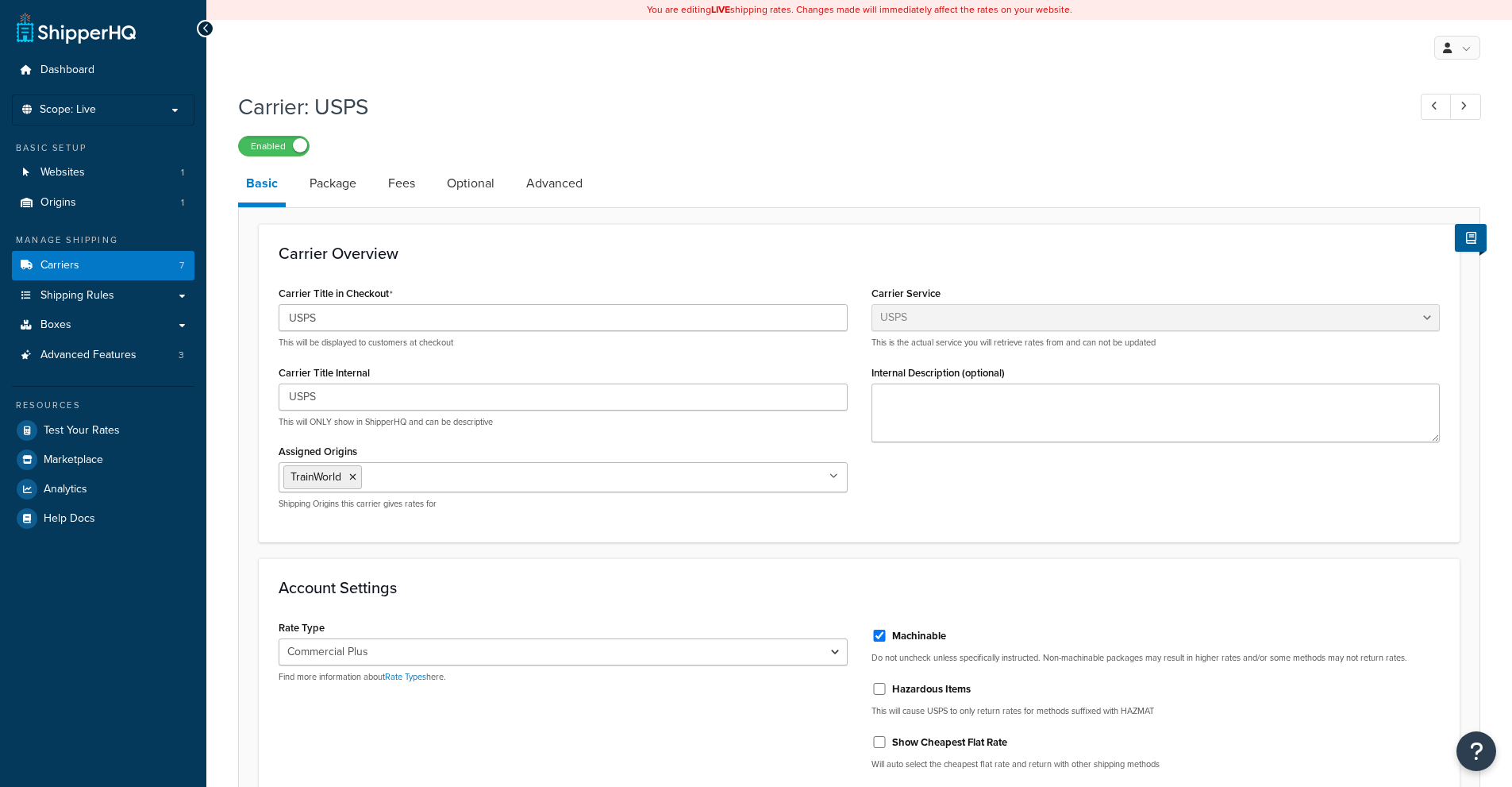
select select "usps"
select select "PLUS"
click at [329, 184] on link "Package" at bounding box center [333, 183] width 63 height 38
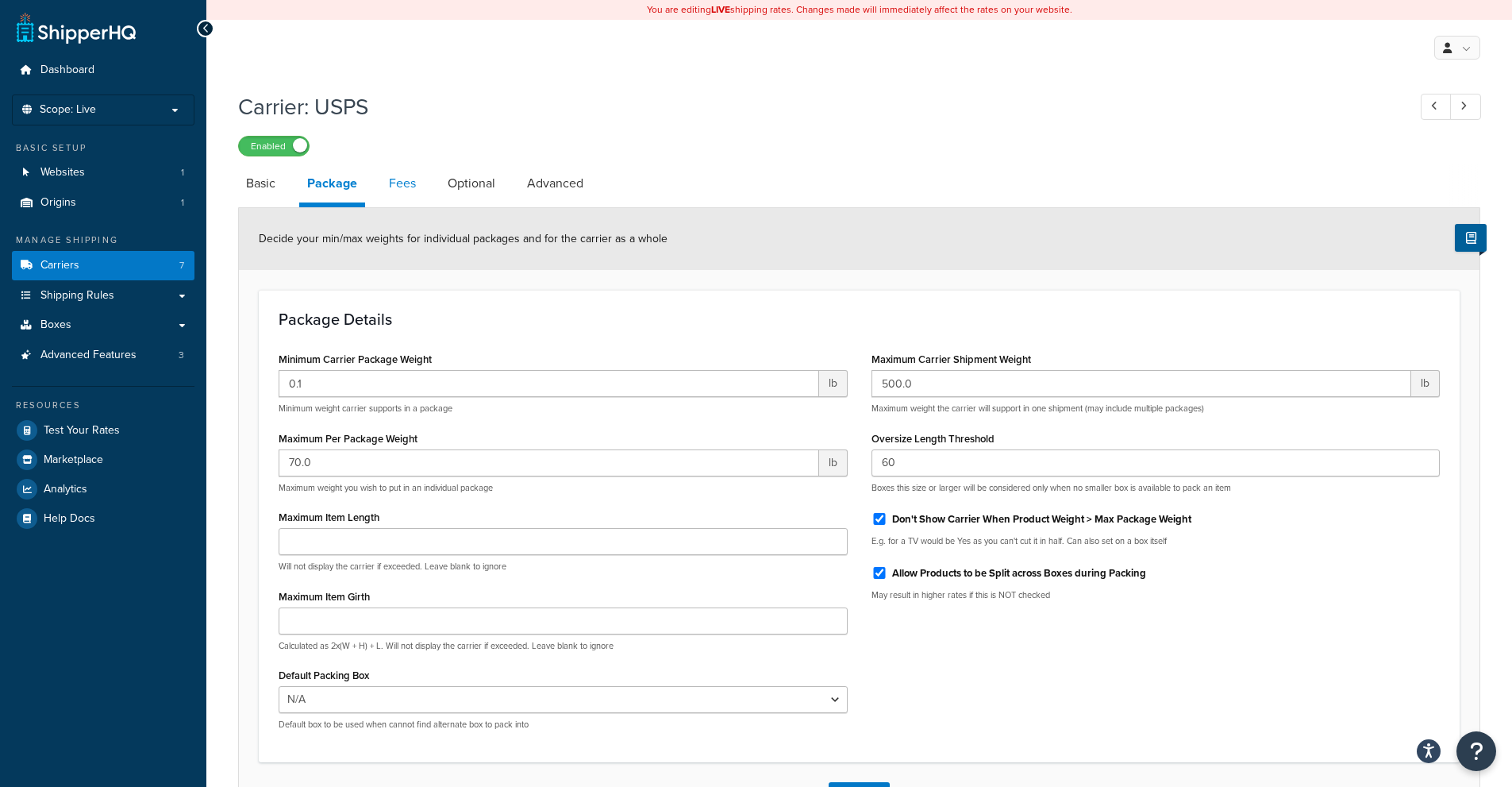
click at [411, 196] on link "Fees" at bounding box center [403, 183] width 43 height 38
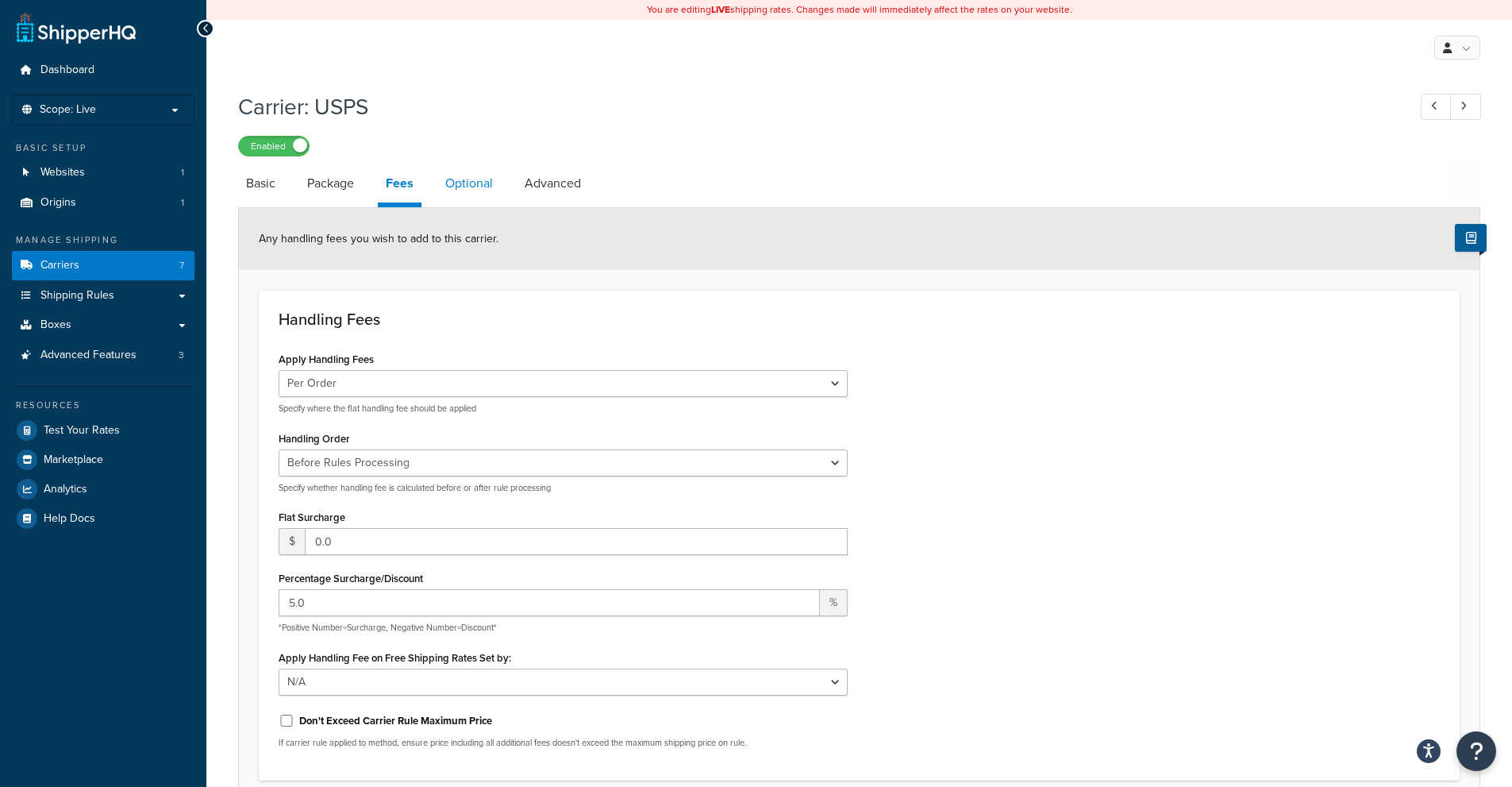
click at [485, 182] on link "Optional" at bounding box center [469, 183] width 63 height 38
select select "101139"
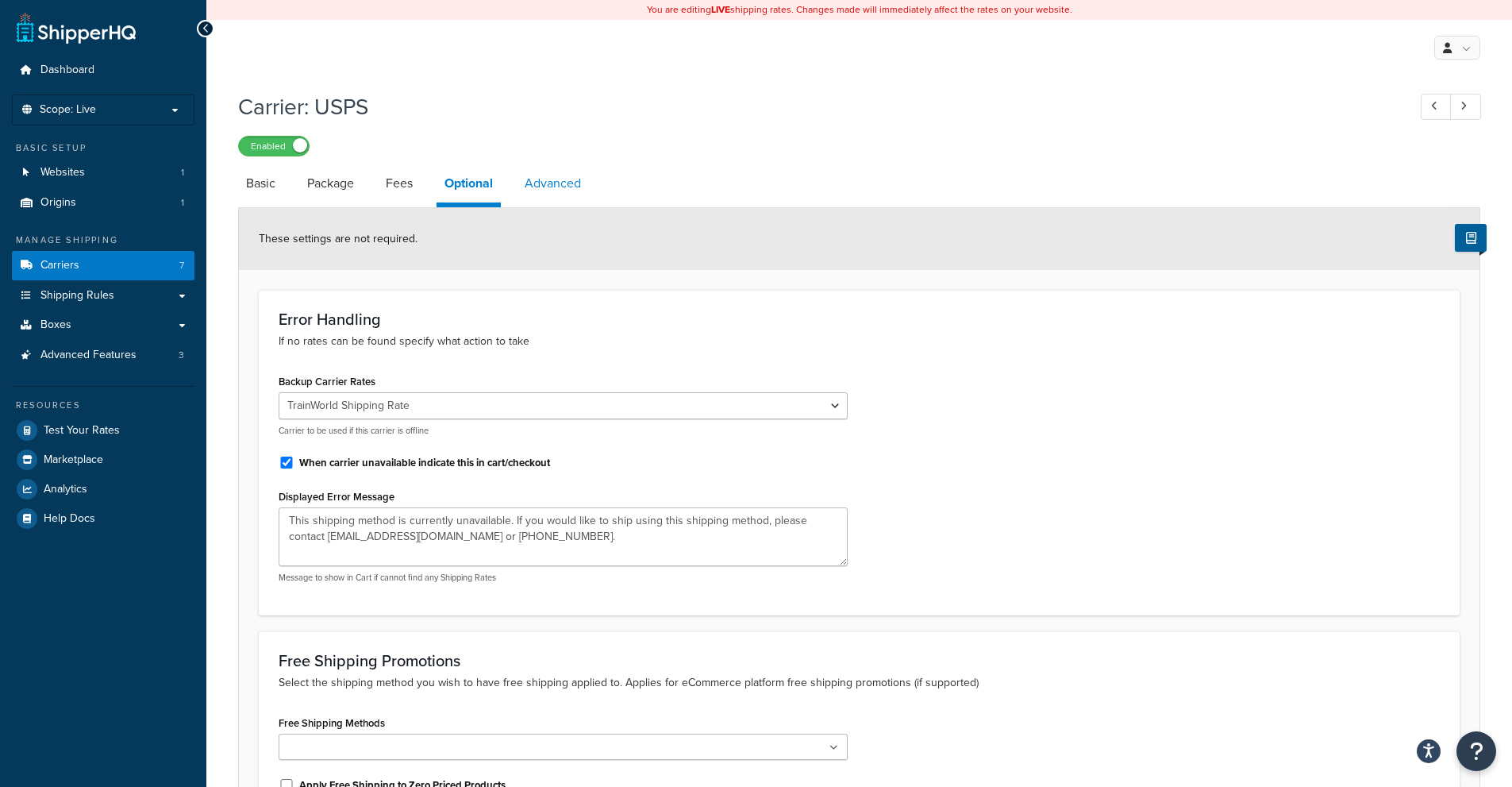
click at [548, 180] on link "Advanced" at bounding box center [553, 183] width 73 height 38
select select "false"
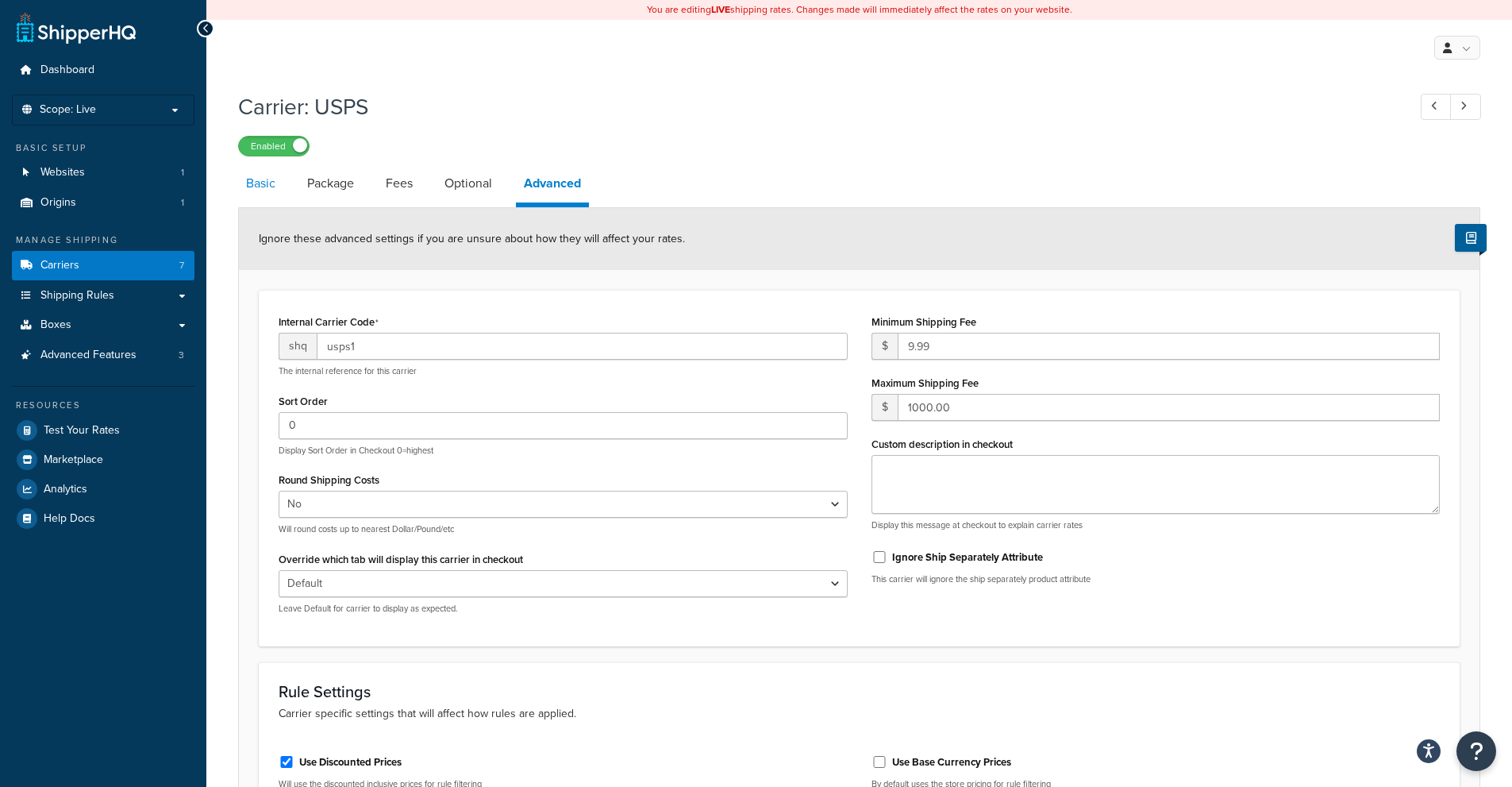
click at [276, 187] on link "Basic" at bounding box center [260, 183] width 45 height 38
select select "usps"
select select "PLUS"
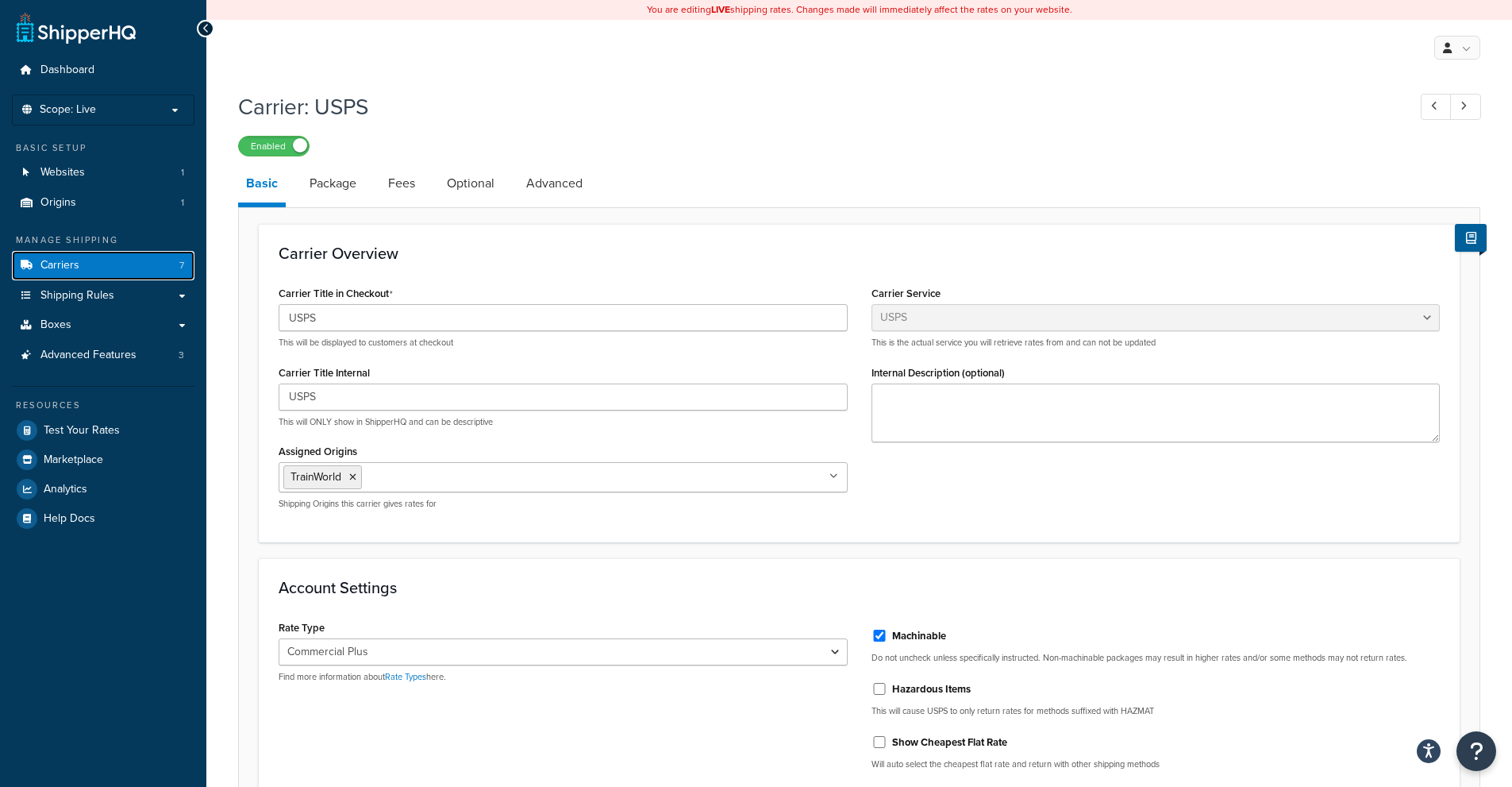
click at [56, 265] on span "Carriers" at bounding box center [60, 266] width 39 height 14
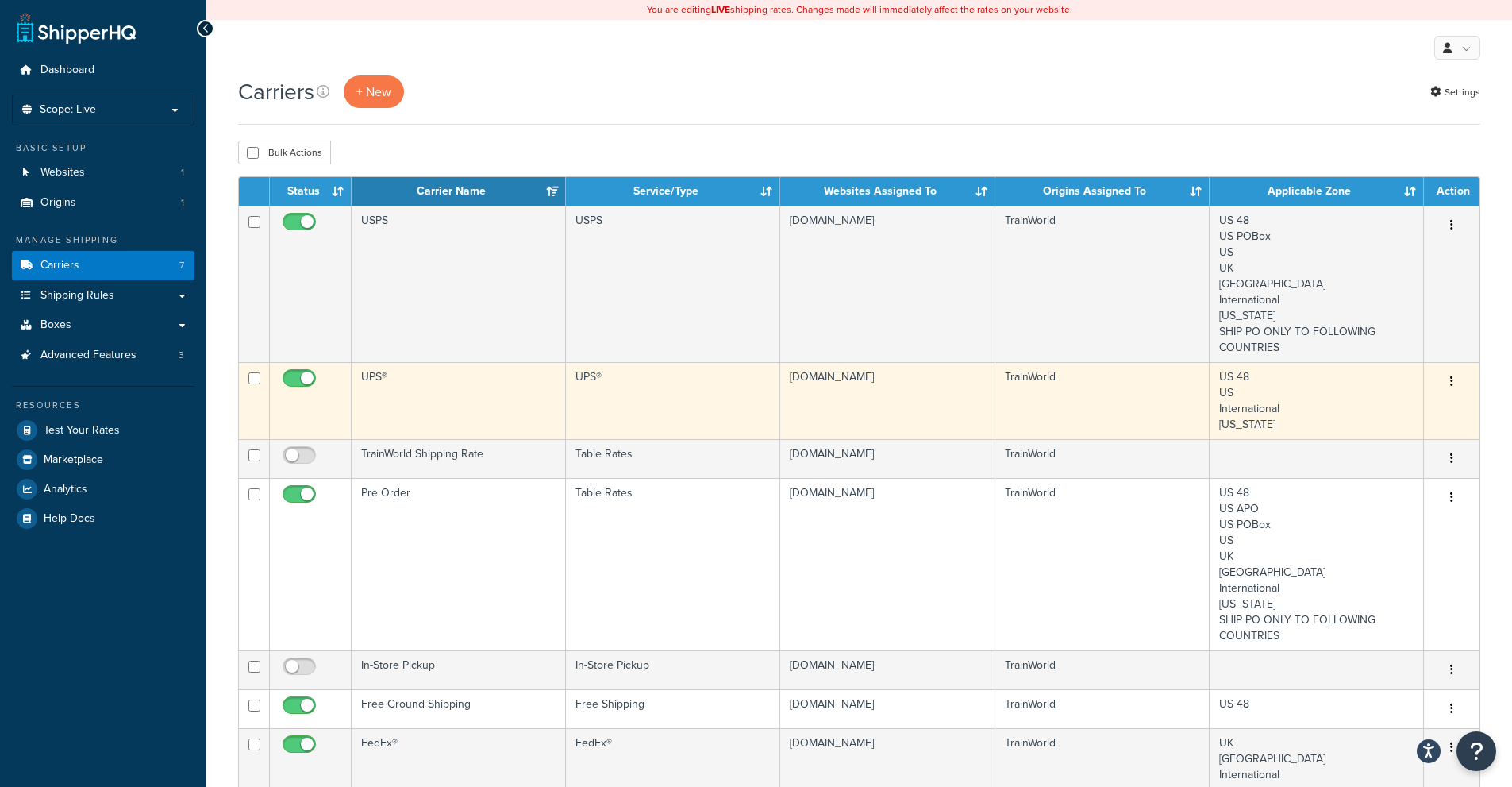
click at [1451, 384] on icon "button" at bounding box center [1451, 381] width 3 height 11
click at [1379, 411] on link "Edit" at bounding box center [1387, 414] width 125 height 33
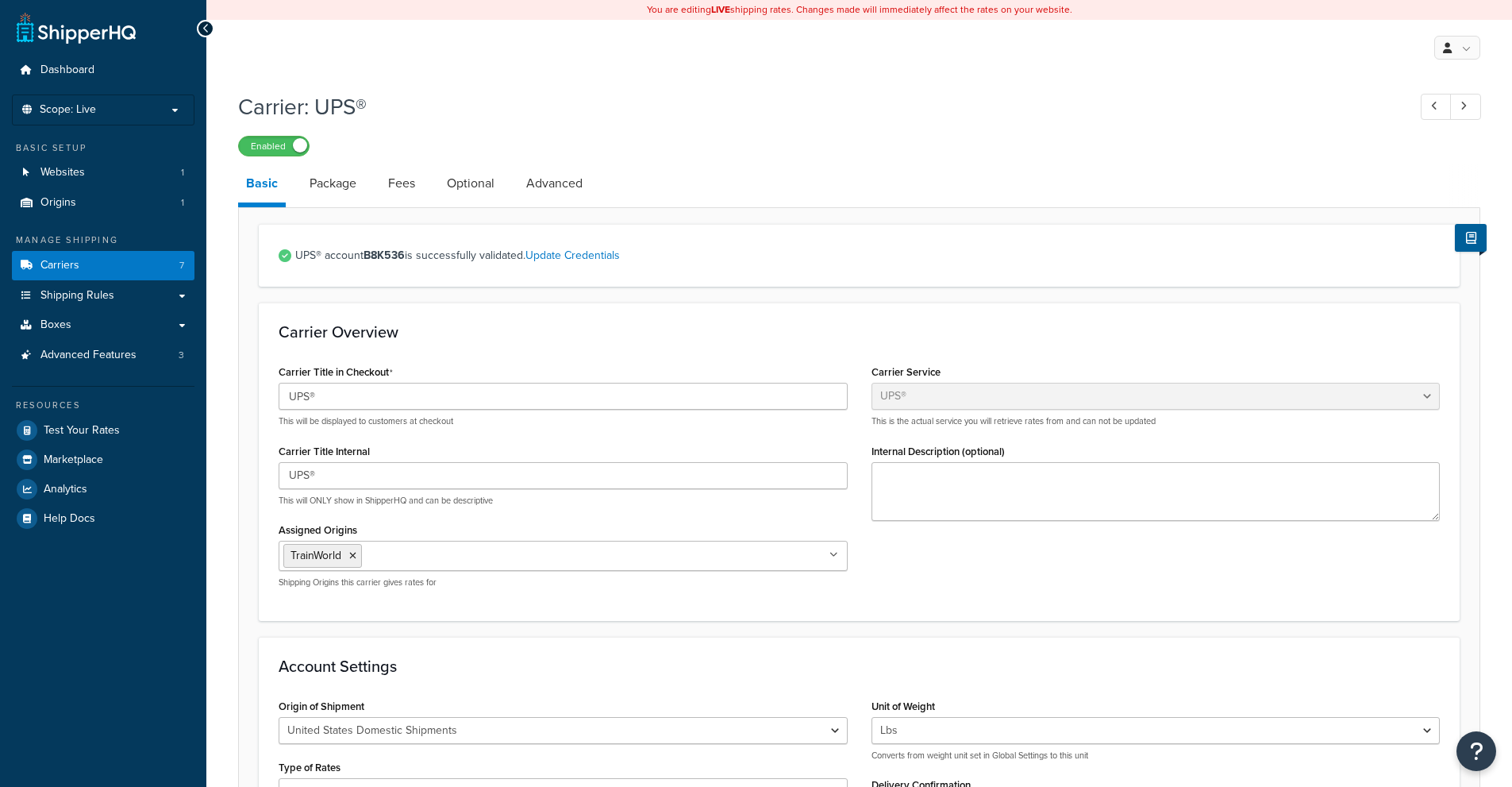
select select "ups"
click at [359, 257] on span "UPS® account B8K536 is successfully validated. Update Credentials" at bounding box center [868, 256] width 1145 height 22
click at [433, 257] on span "UPS® account B8K536 is successfully validated. Update Credentials" at bounding box center [868, 256] width 1145 height 22
click at [1474, 238] on icon at bounding box center [1471, 238] width 10 height 12
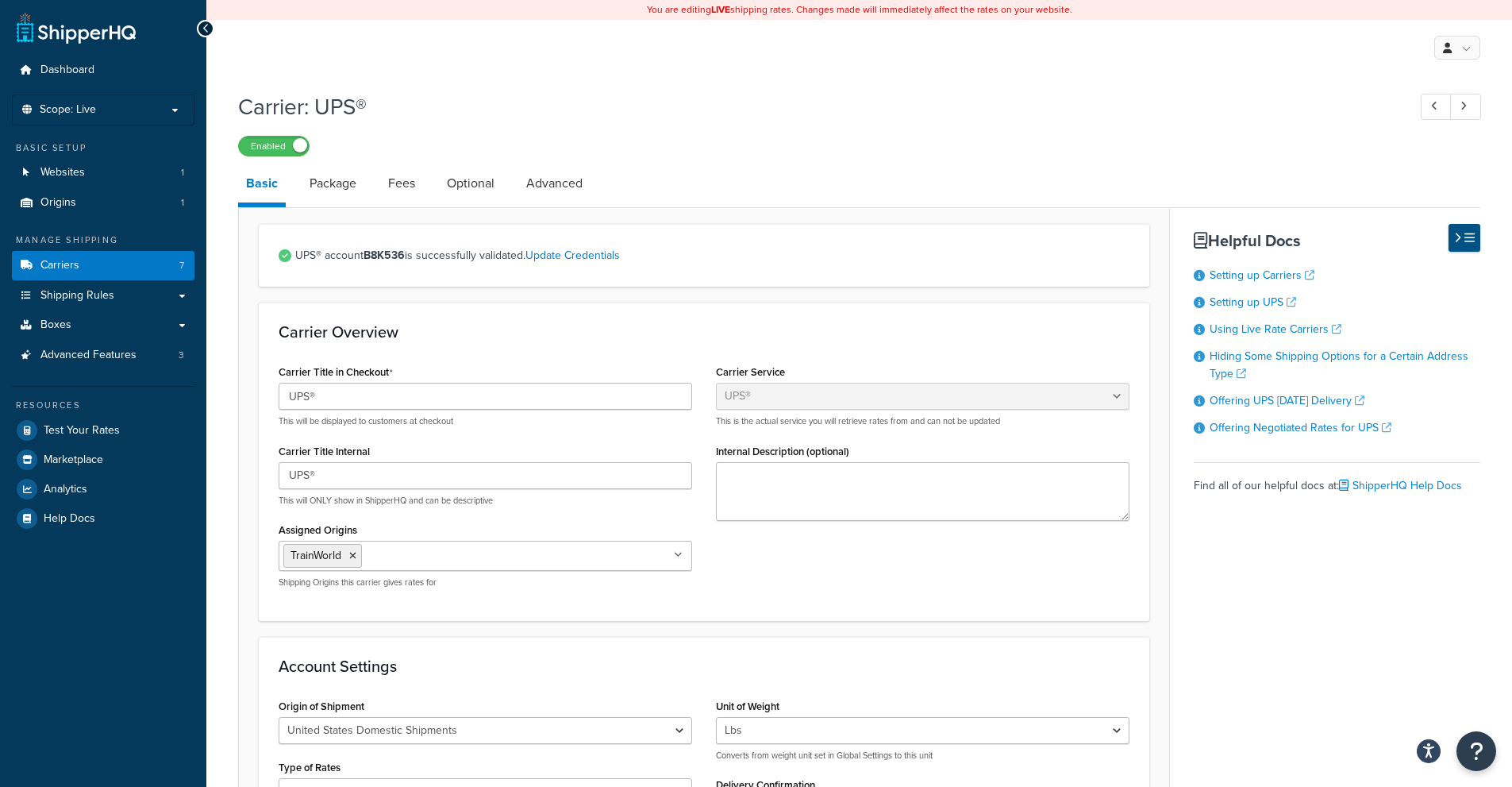
click at [1474, 238] on icon at bounding box center [1470, 238] width 10 height 12
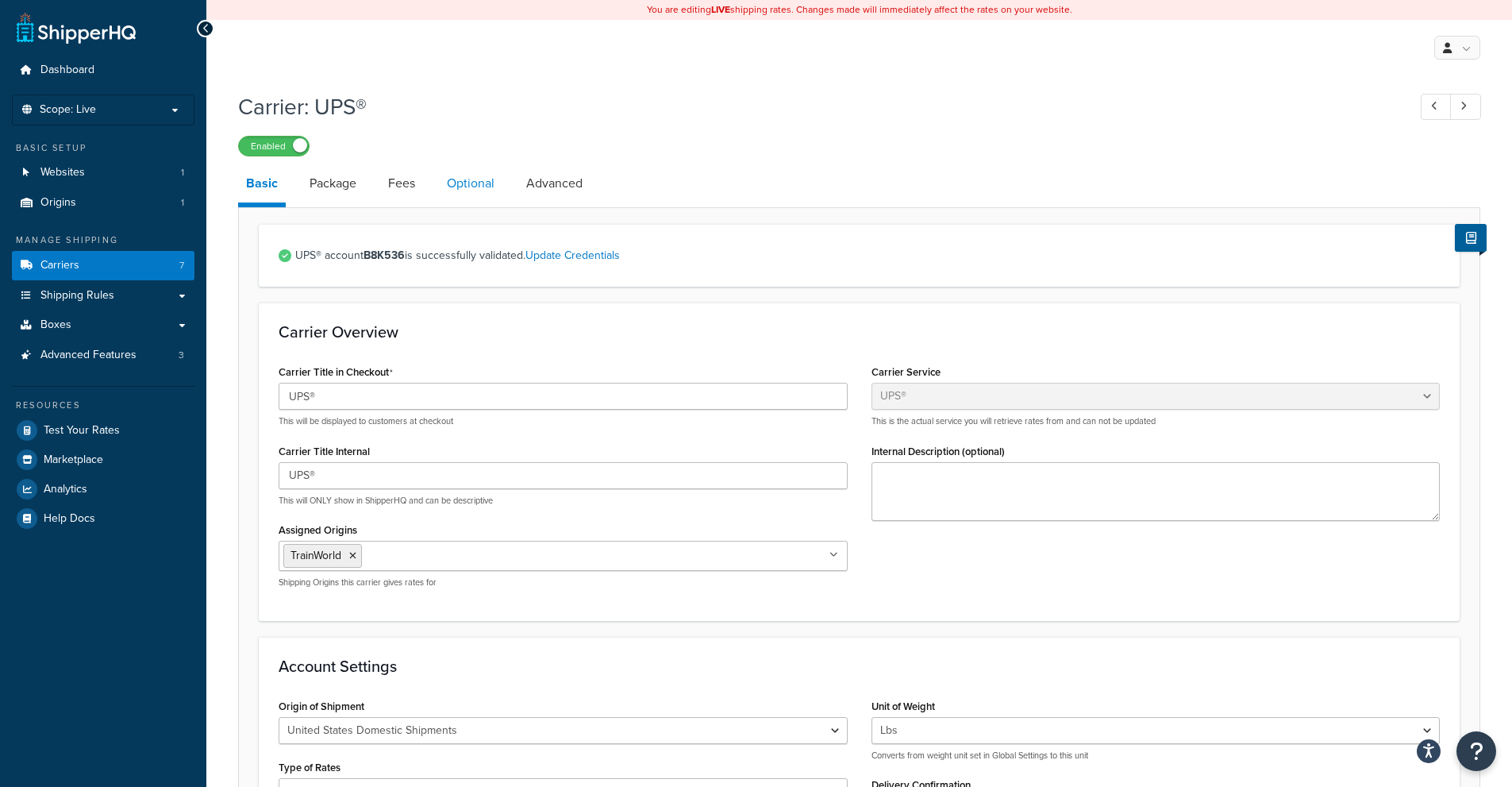
click at [485, 182] on link "Optional" at bounding box center [470, 183] width 63 height 38
select select "101139"
select select "business"
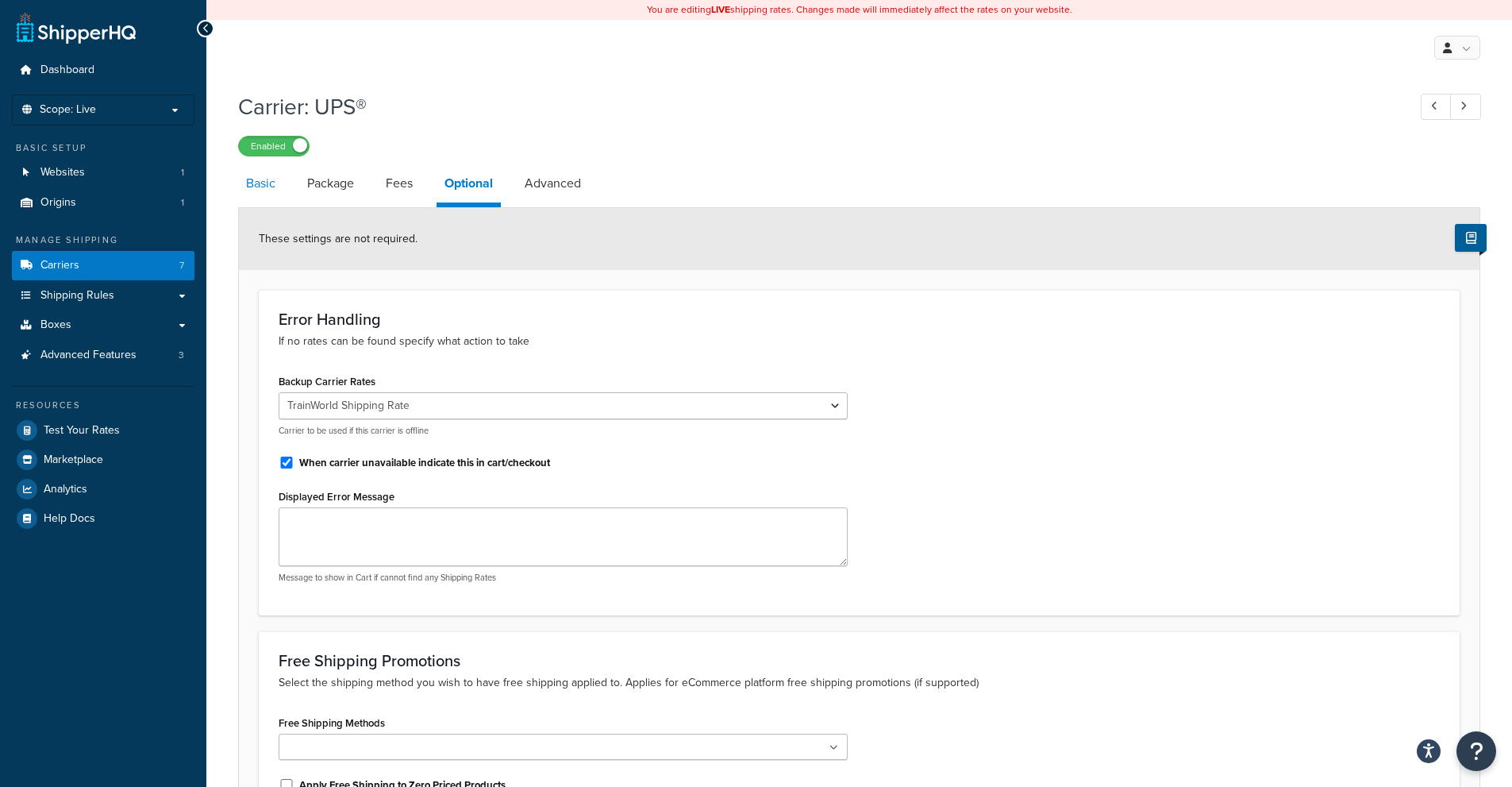
click at [253, 189] on link "Basic" at bounding box center [260, 183] width 45 height 38
select select "ups"
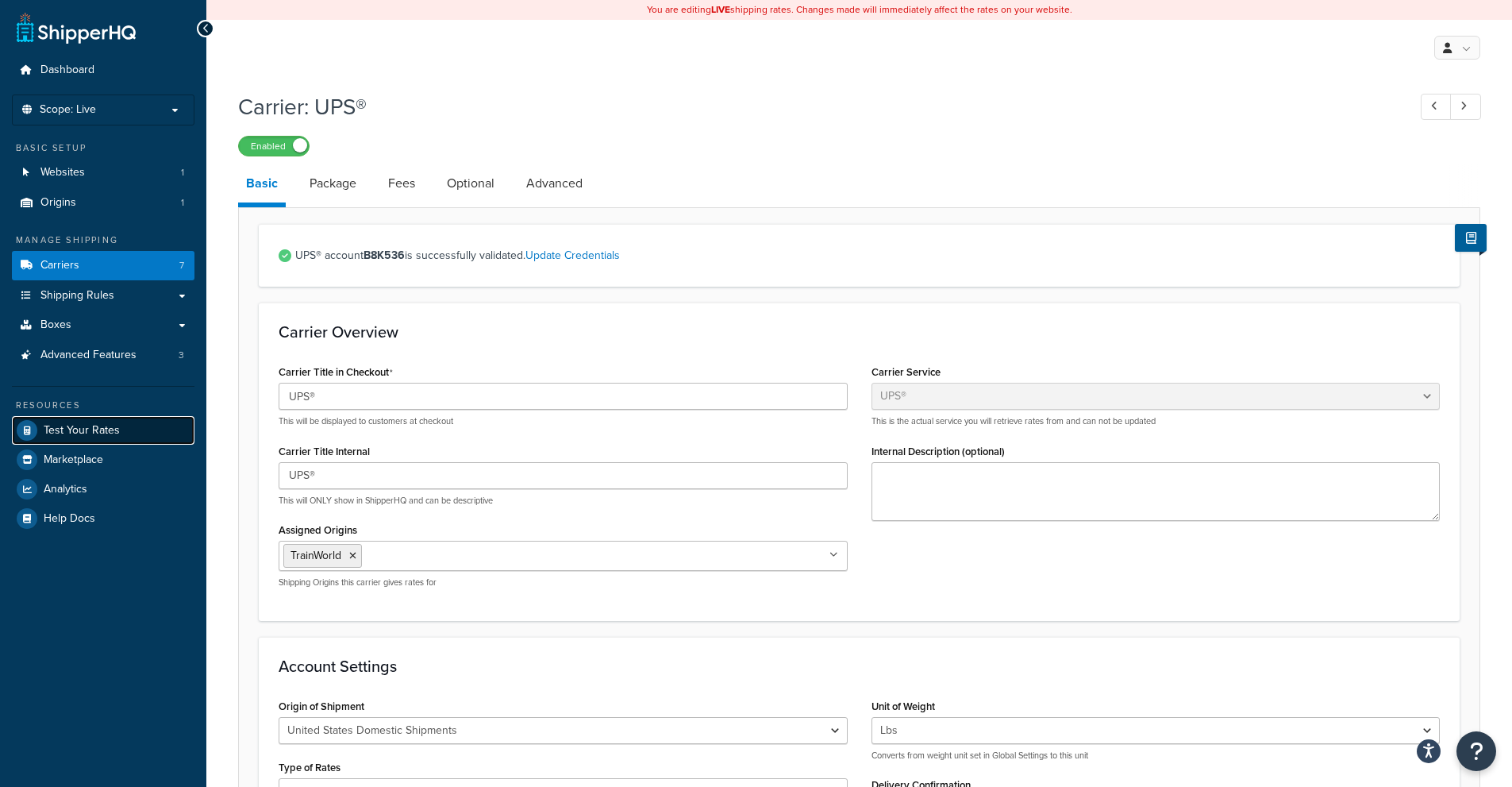
click at [77, 432] on span "Test Your Rates" at bounding box center [81, 431] width 76 height 14
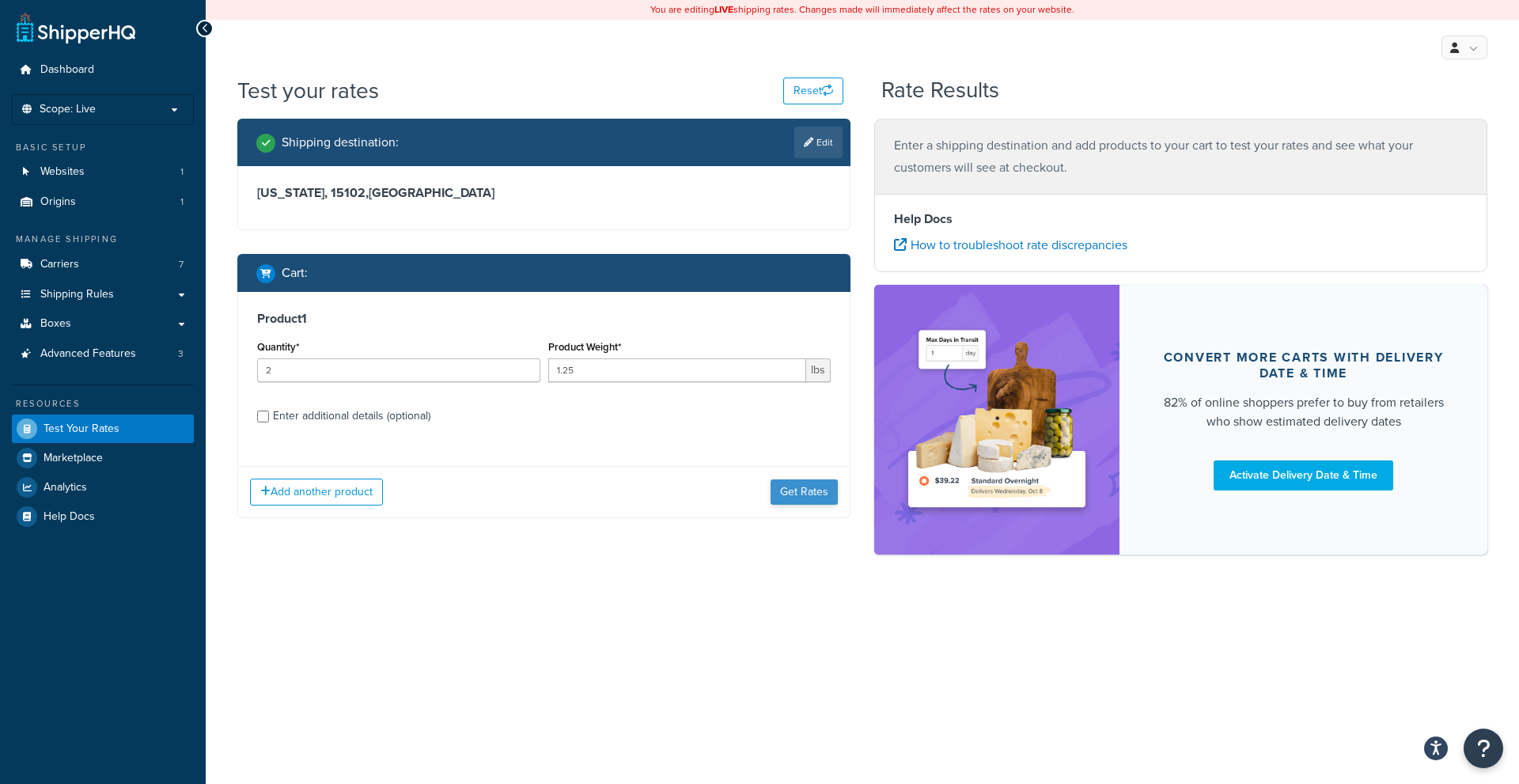
drag, startPoint x: 800, startPoint y: 477, endPoint x: 800, endPoint y: 492, distance: 15.0
click at [800, 478] on div "Add another product Get Rates" at bounding box center [544, 492] width 612 height 52
click at [800, 492] on button "Get Rates" at bounding box center [804, 491] width 67 height 25
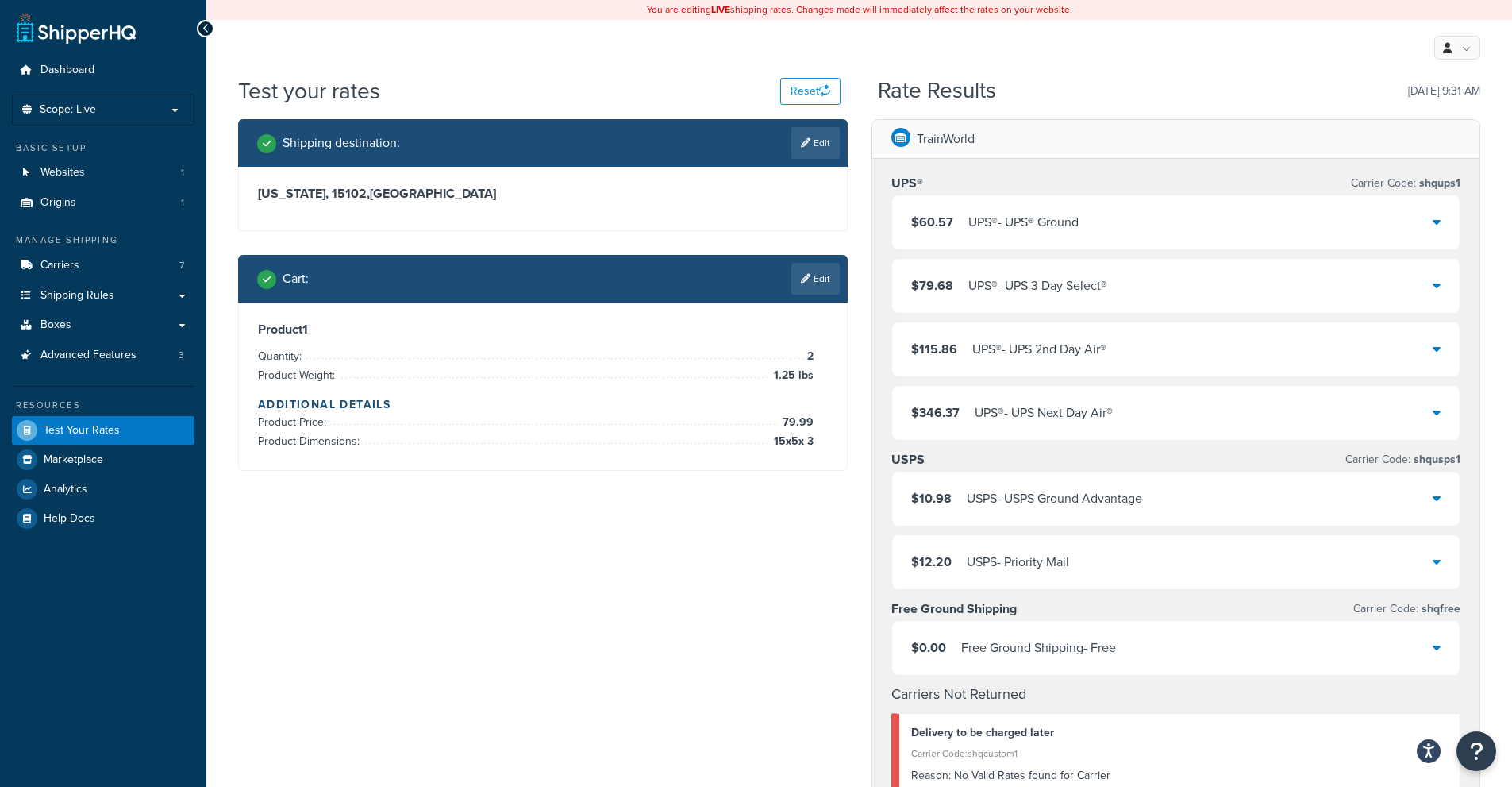
scroll to position [80, 0]
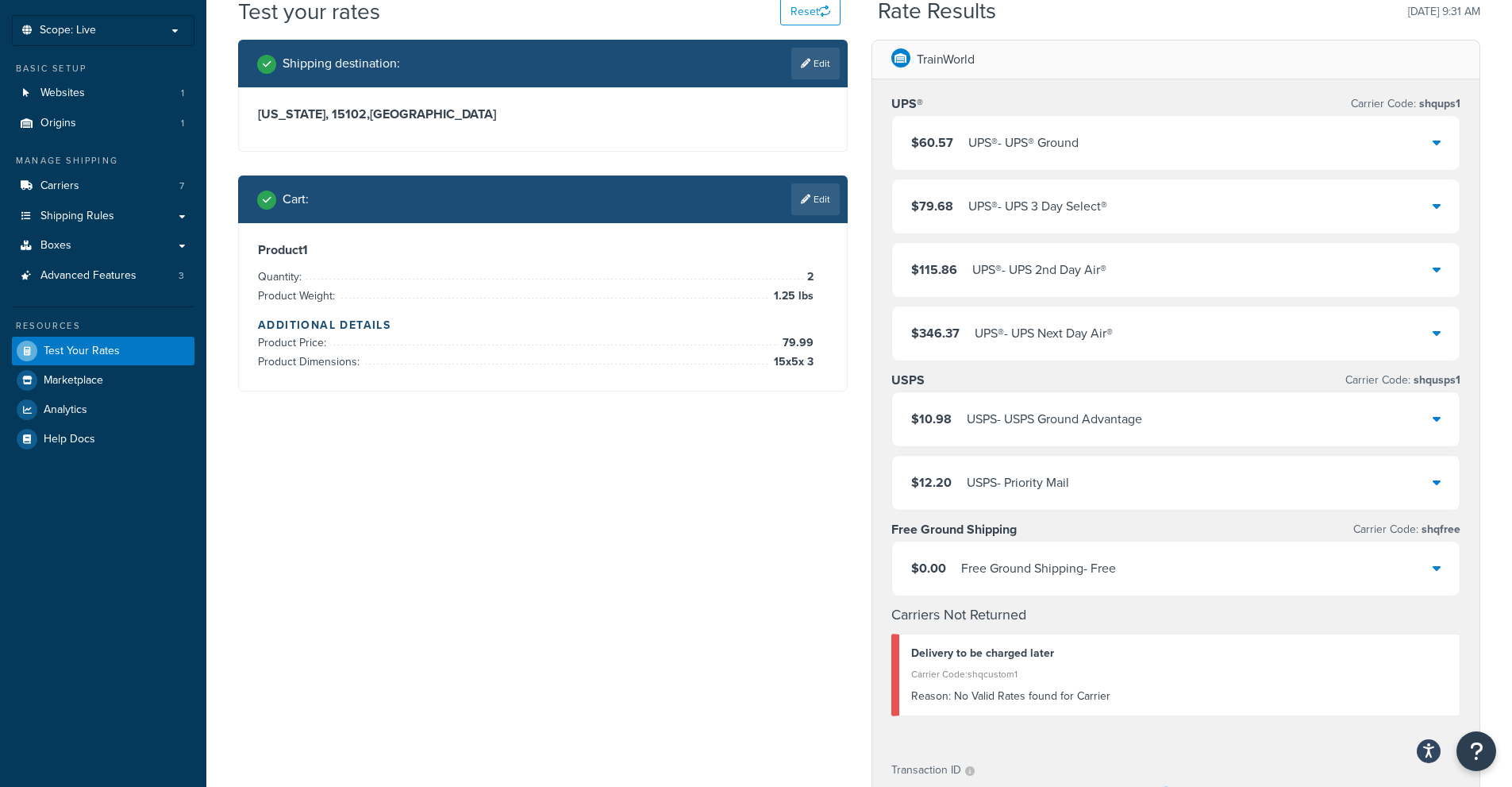
click at [1441, 136] on div "$60.57 UPS® - UPS® Ground" at bounding box center [1176, 143] width 568 height 54
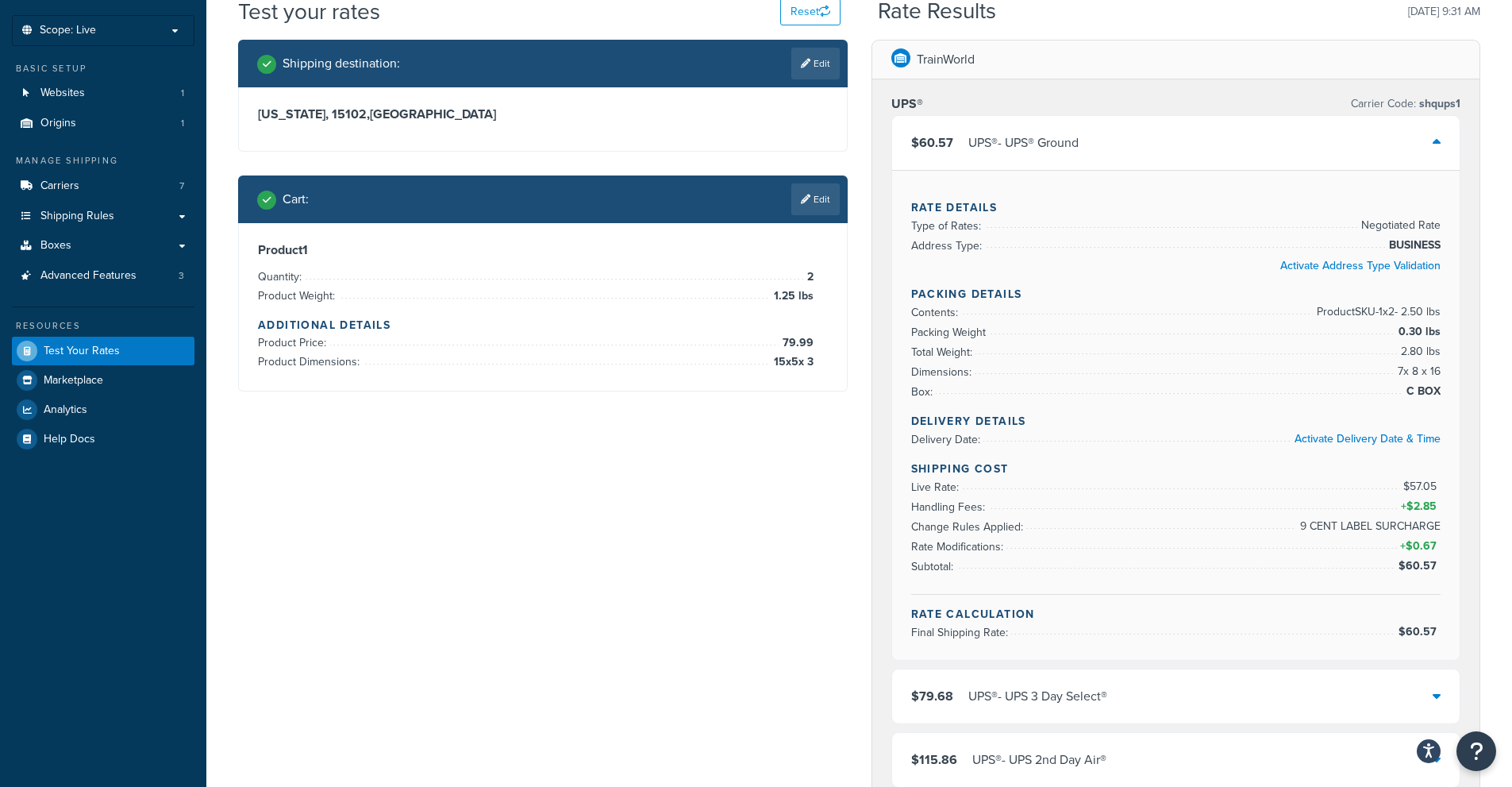
click at [1439, 142] on icon at bounding box center [1436, 142] width 8 height 13
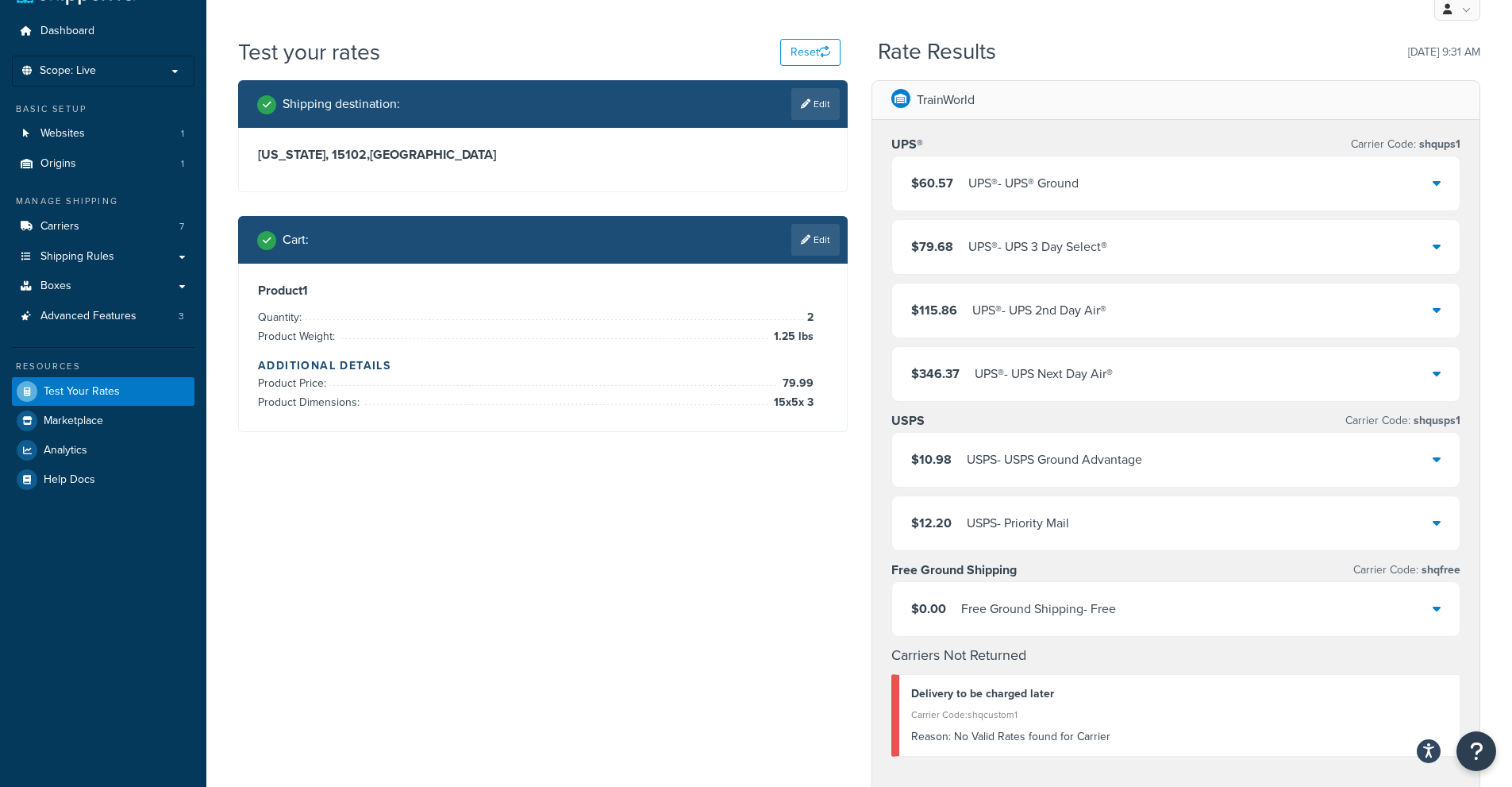
scroll to position [0, 0]
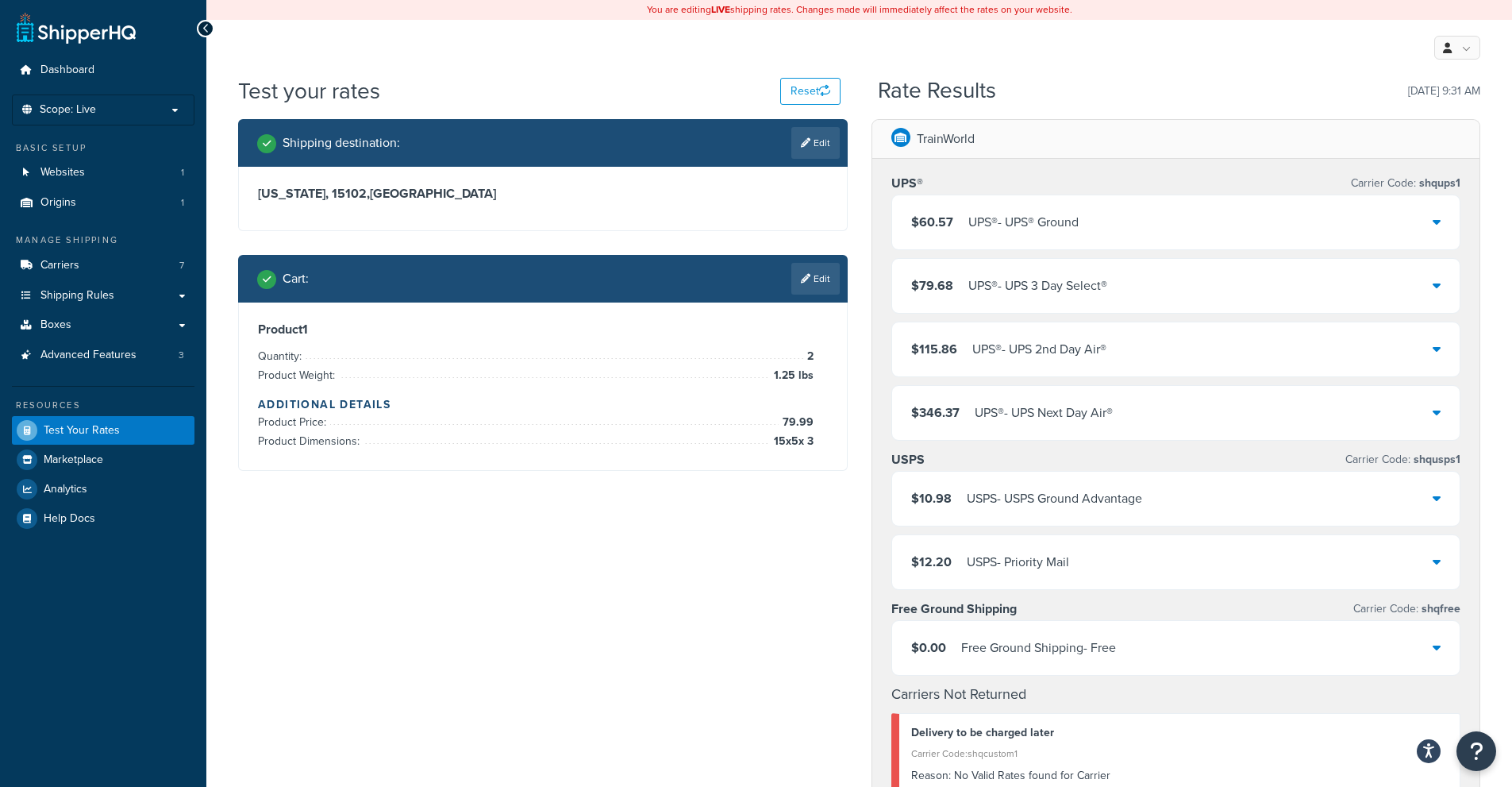
click at [1103, 208] on div "$60.57 UPS® - UPS® Ground" at bounding box center [1176, 222] width 568 height 54
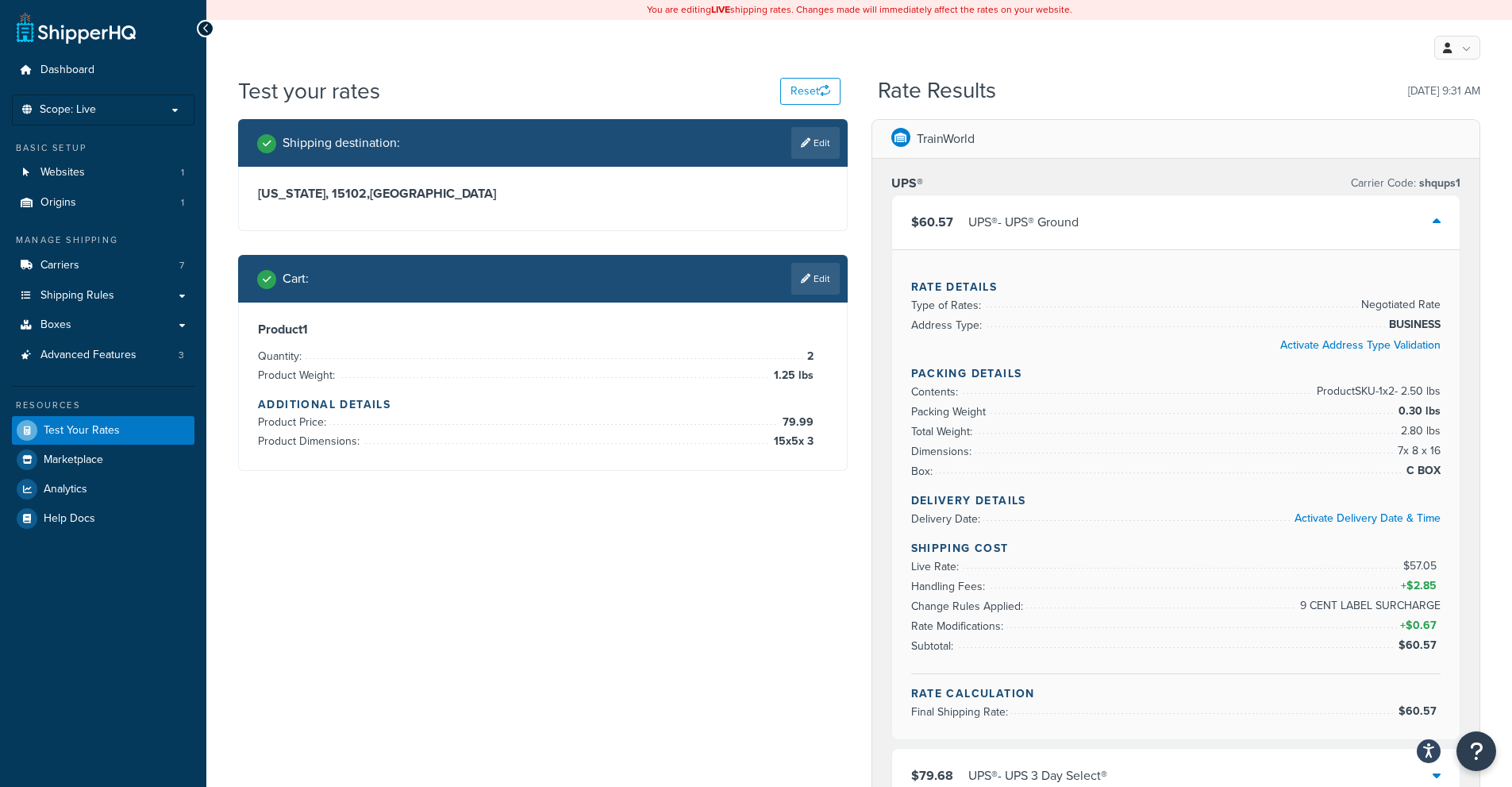
click at [1439, 227] on icon at bounding box center [1436, 221] width 8 height 13
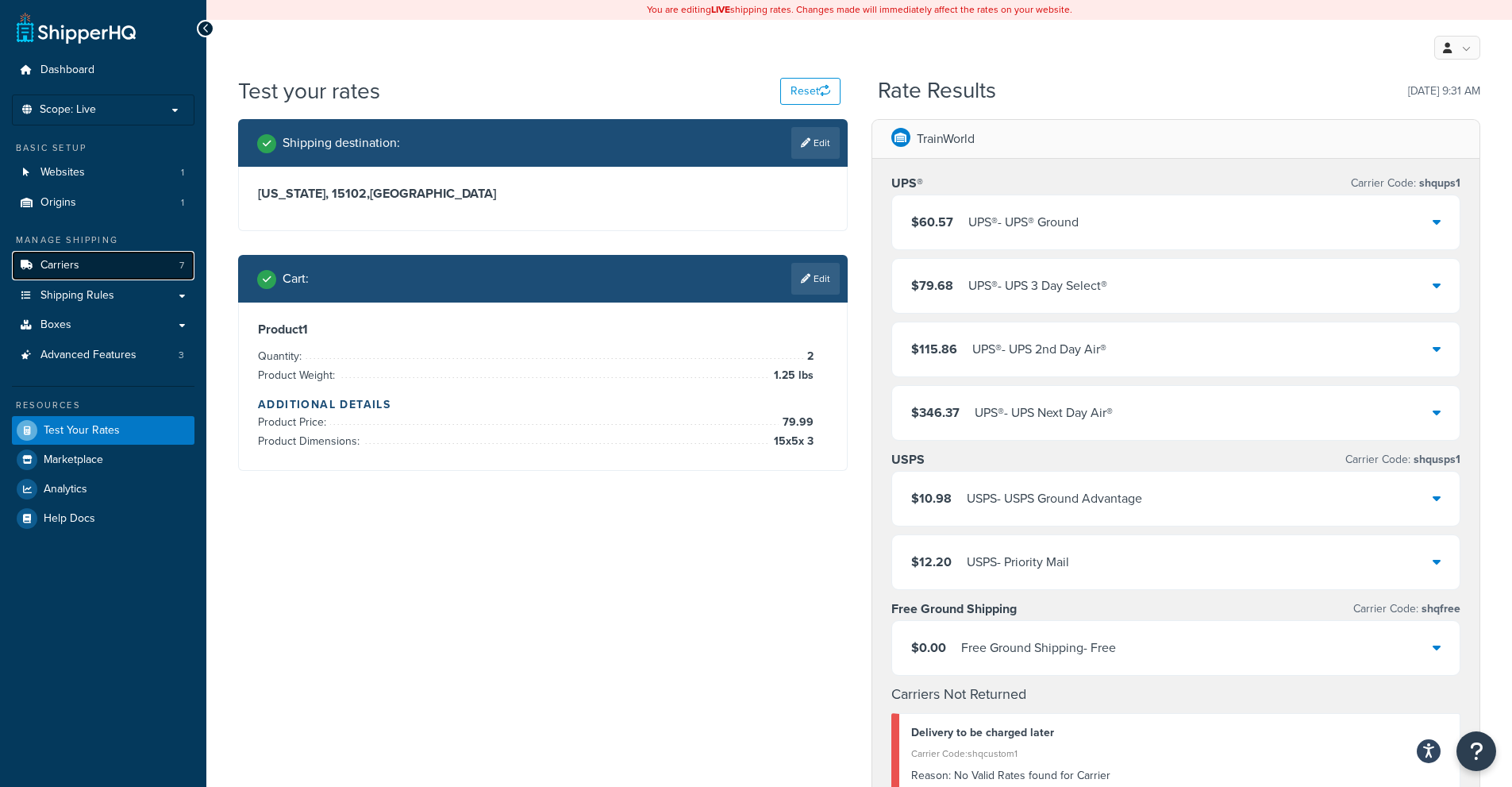
click at [131, 272] on link "Carriers 7" at bounding box center [103, 266] width 182 height 29
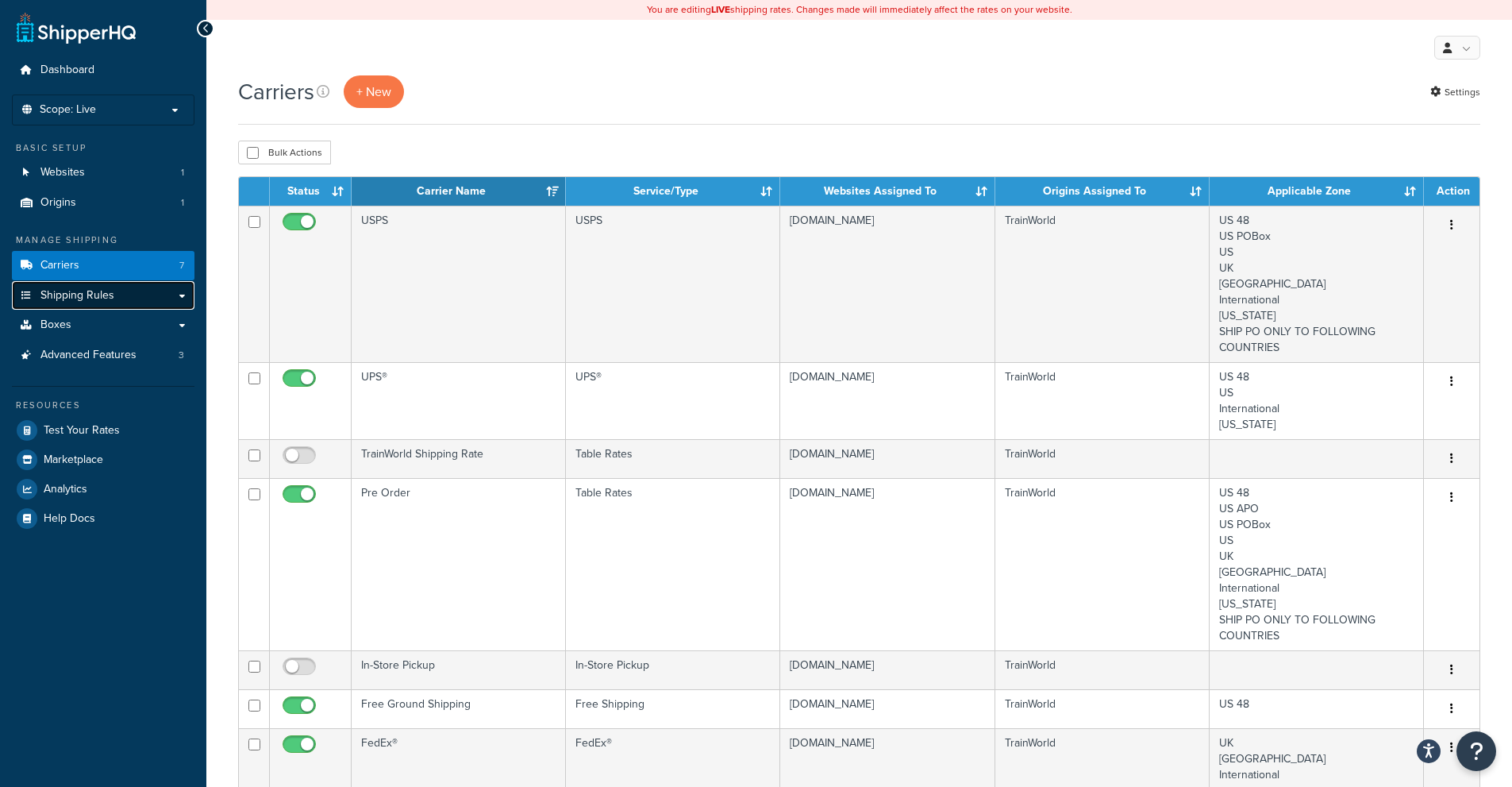
click at [86, 290] on span "Shipping Rules" at bounding box center [77, 296] width 73 height 14
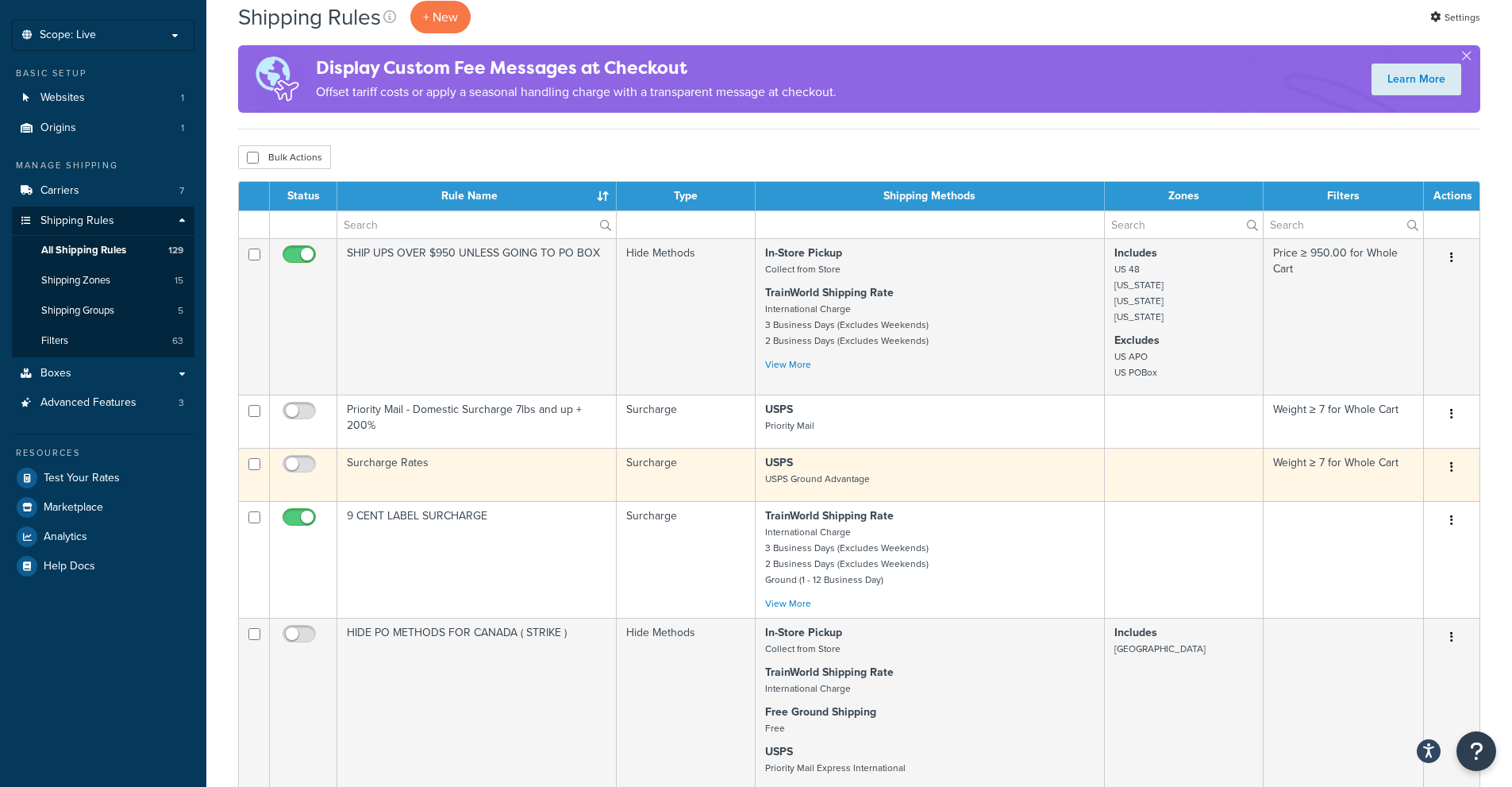
scroll to position [159, 0]
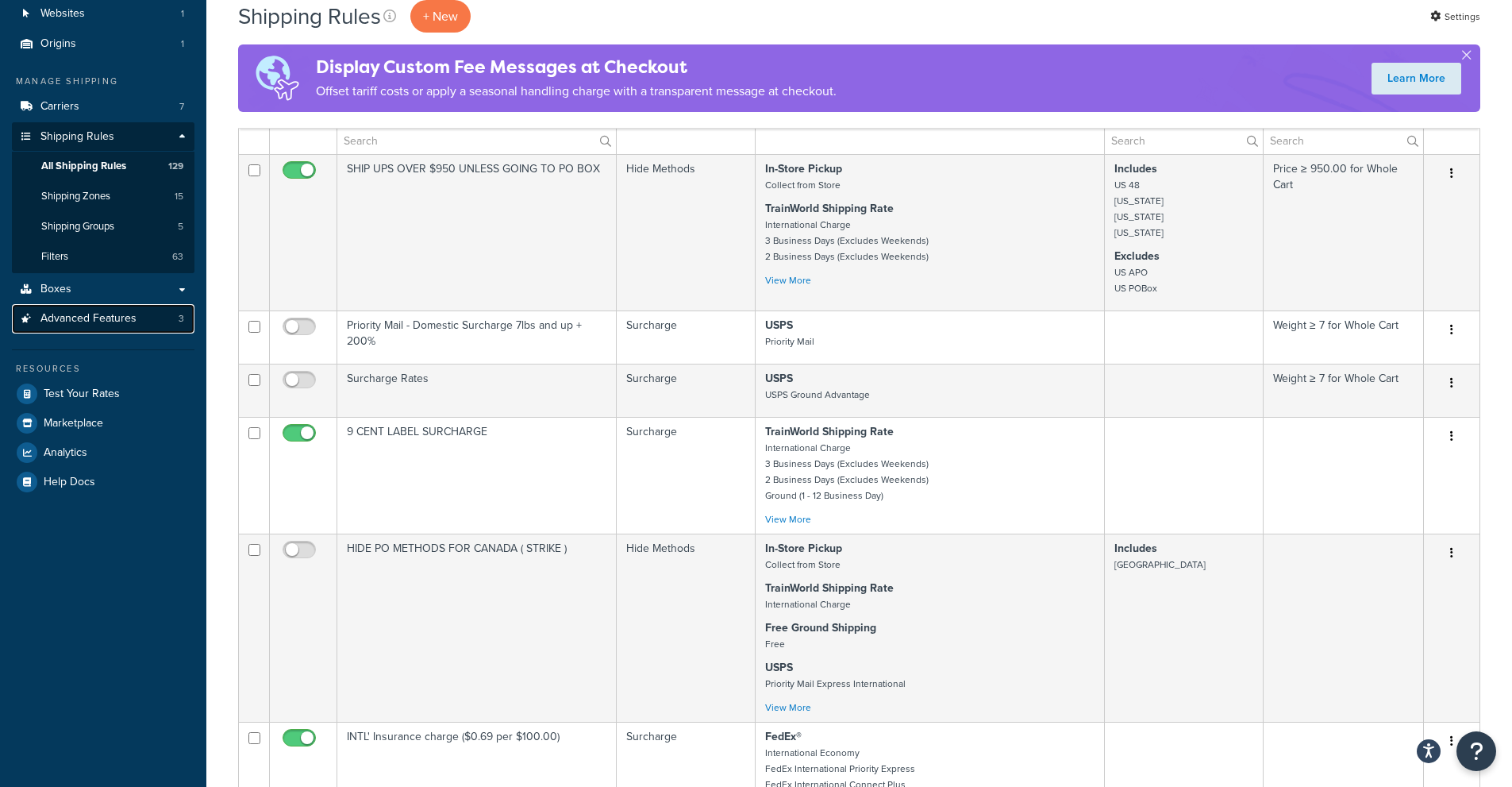
click at [108, 317] on span "Advanced Features" at bounding box center [88, 319] width 96 height 14
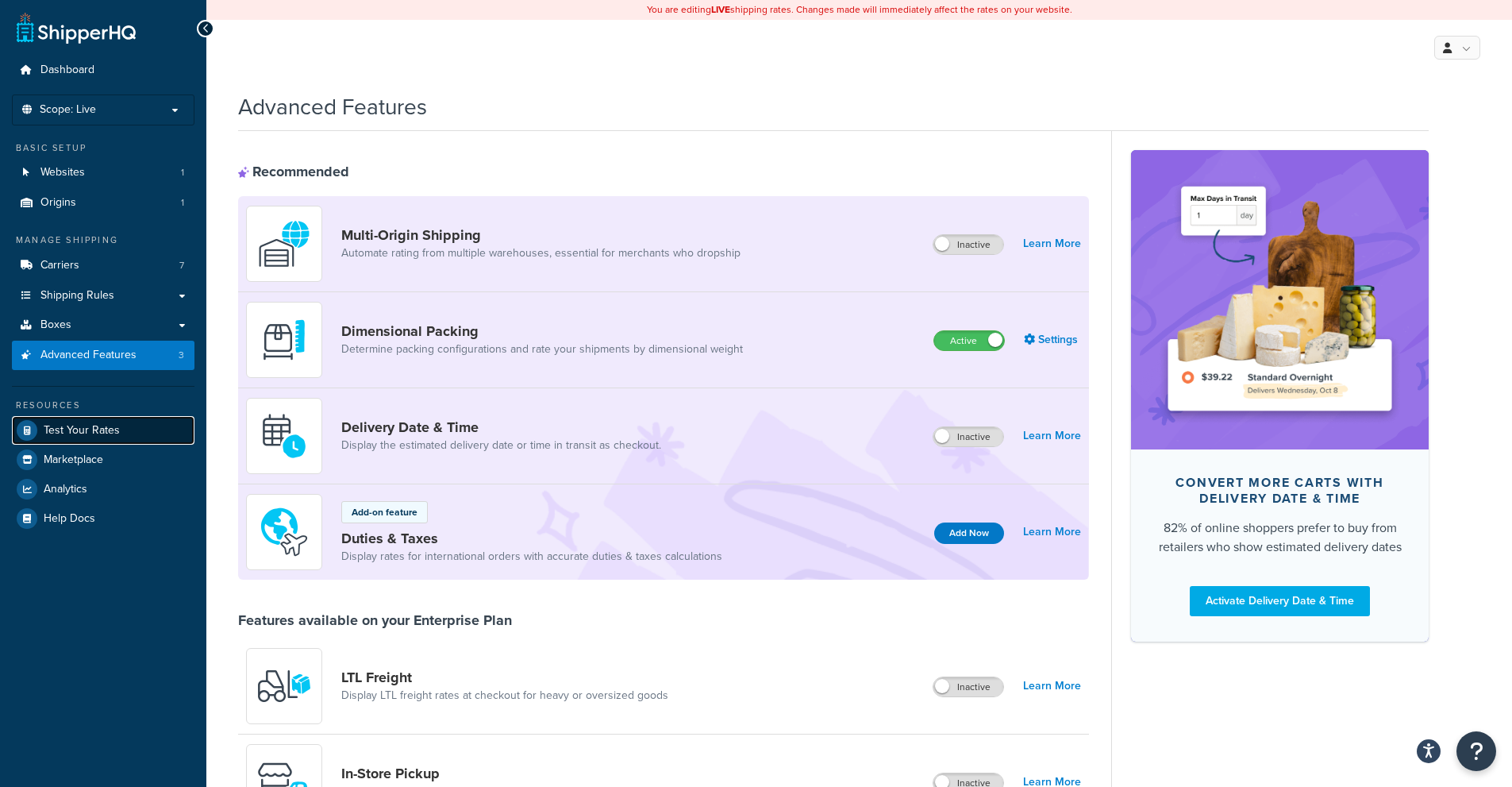
click at [105, 428] on span "Test Your Rates" at bounding box center [81, 431] width 76 height 14
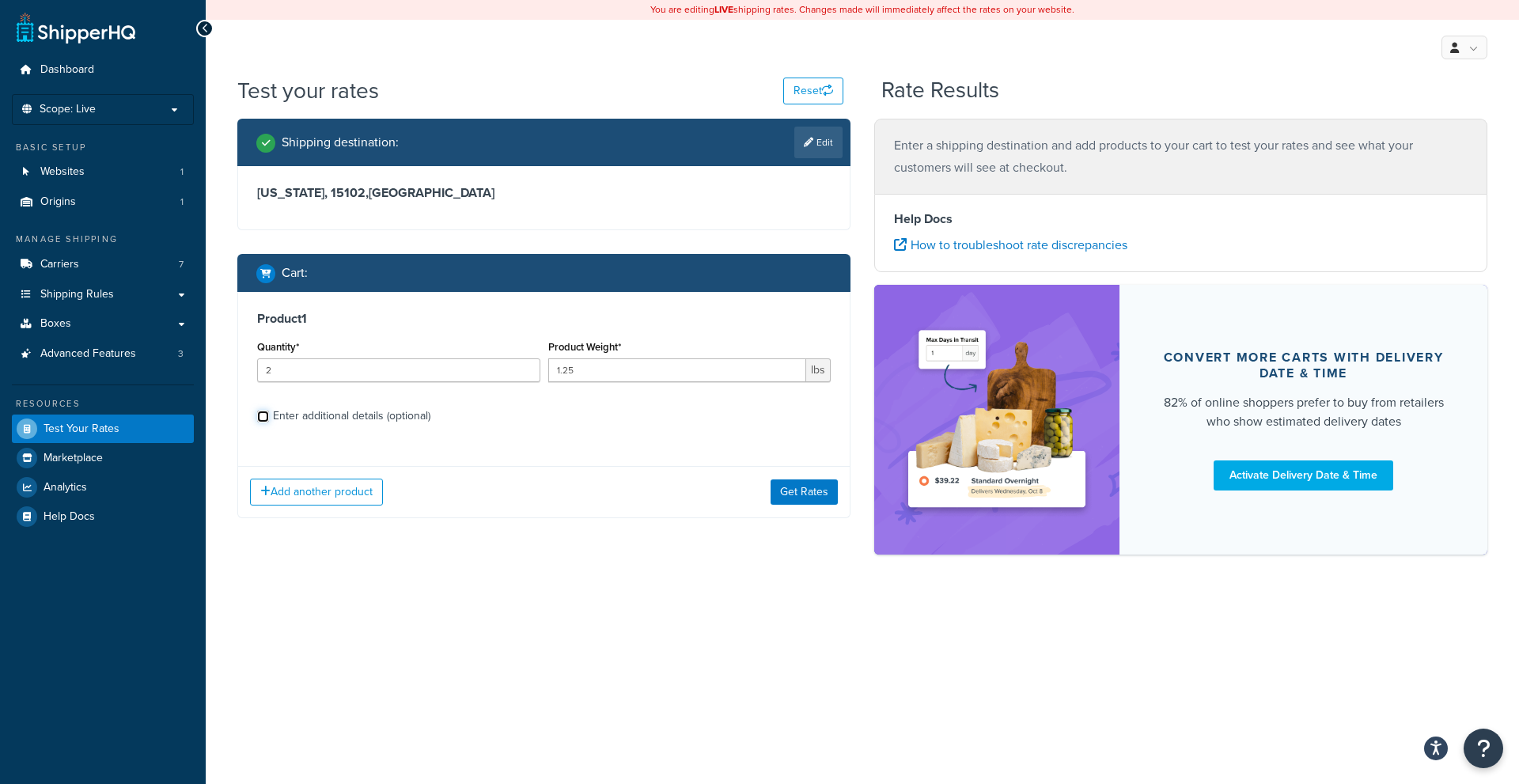
click at [263, 417] on input "Enter additional details (optional)" at bounding box center [263, 416] width 12 height 12
checkbox input "true"
